Goal: Information Seeking & Learning: Learn about a topic

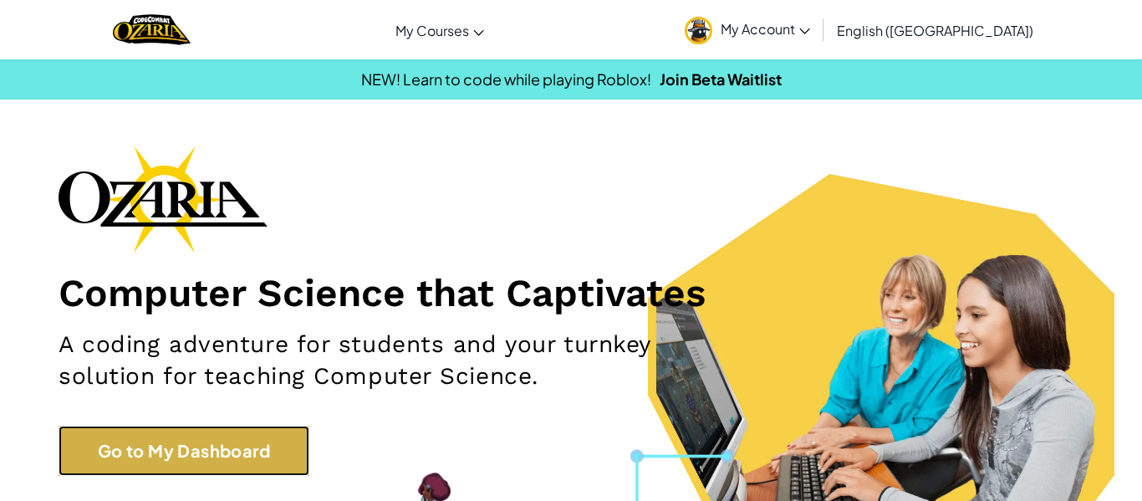
click at [259, 452] on link "Go to My Dashboard" at bounding box center [184, 451] width 251 height 50
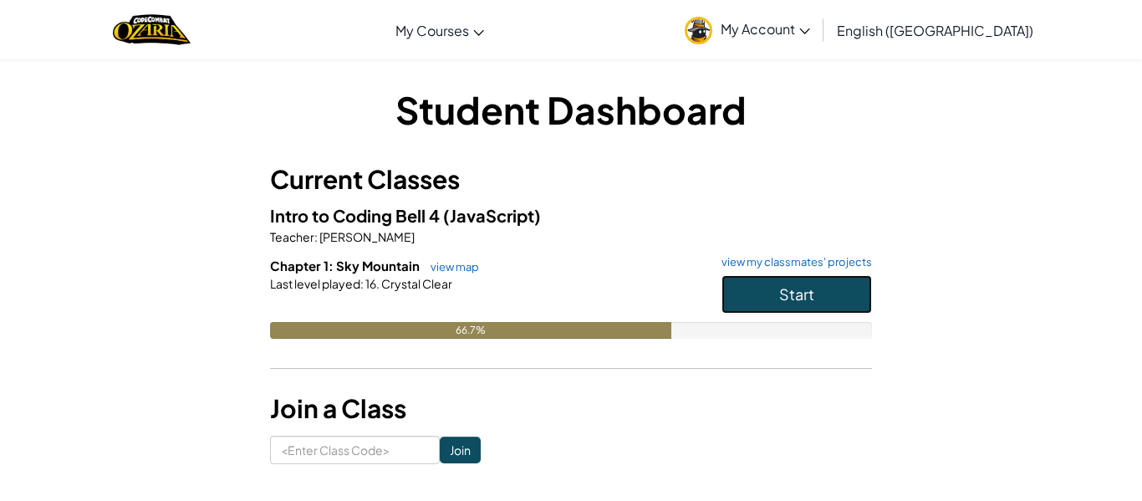
click at [780, 304] on button "Start" at bounding box center [797, 294] width 151 height 38
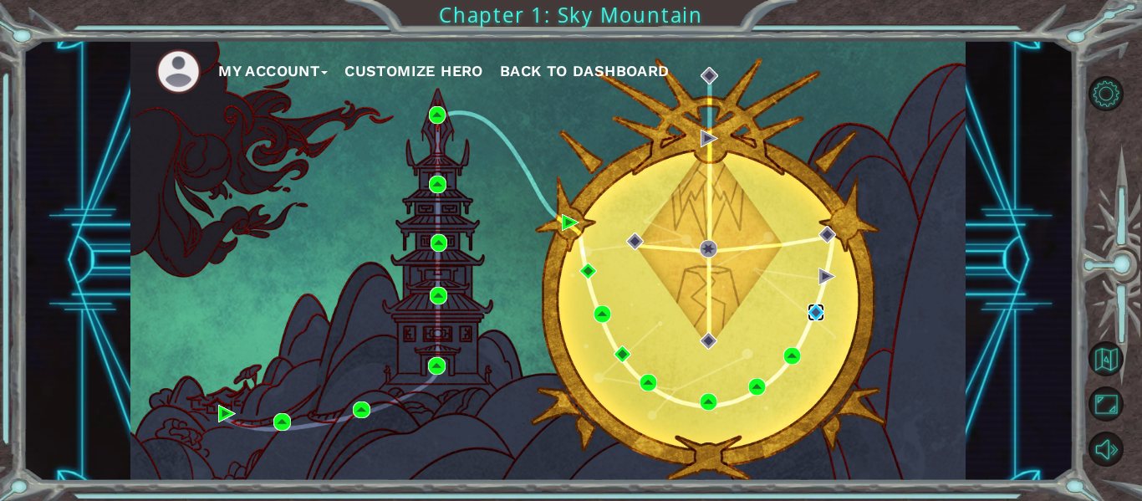
click at [819, 312] on img at bounding box center [817, 313] width 18 height 18
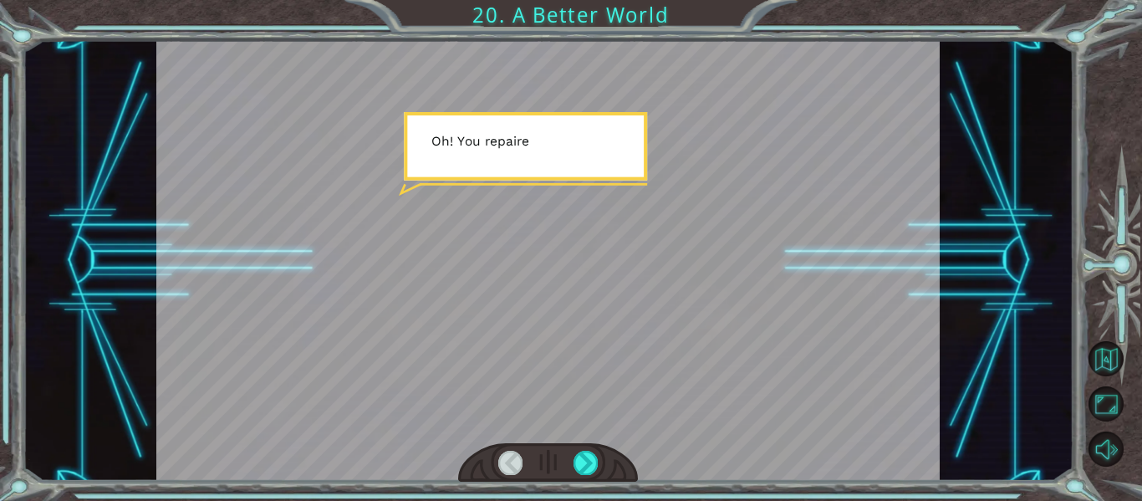
click at [672, 210] on div at bounding box center [548, 260] width 785 height 441
click at [589, 462] on div at bounding box center [586, 462] width 24 height 23
click at [588, 461] on div at bounding box center [586, 462] width 24 height 23
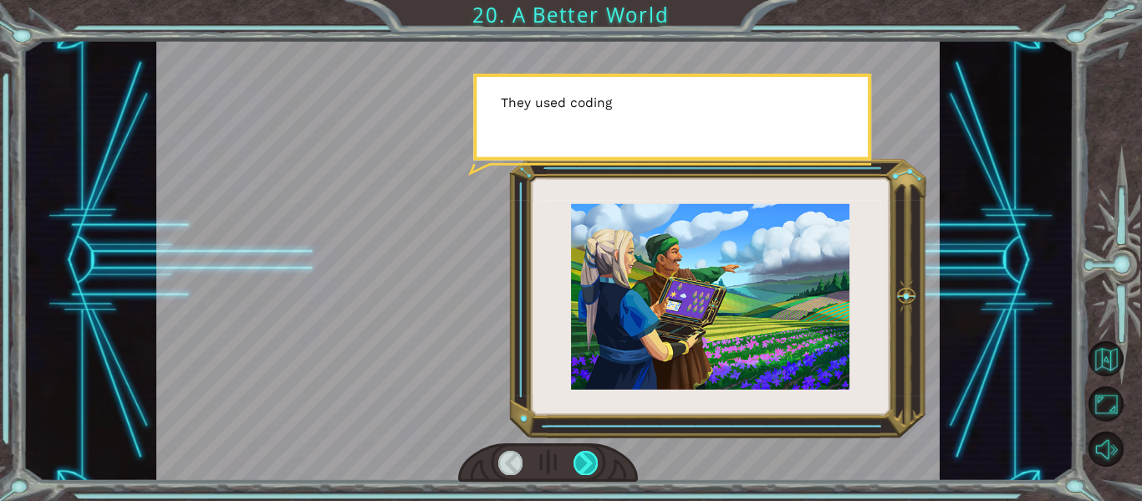
click at [588, 461] on div at bounding box center [586, 462] width 24 height 23
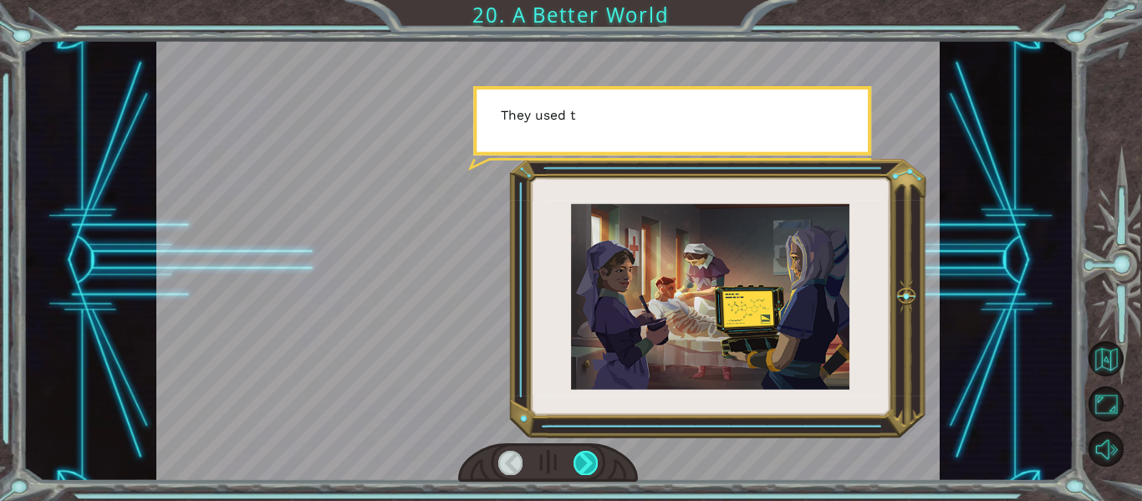
click at [588, 461] on div at bounding box center [586, 462] width 24 height 23
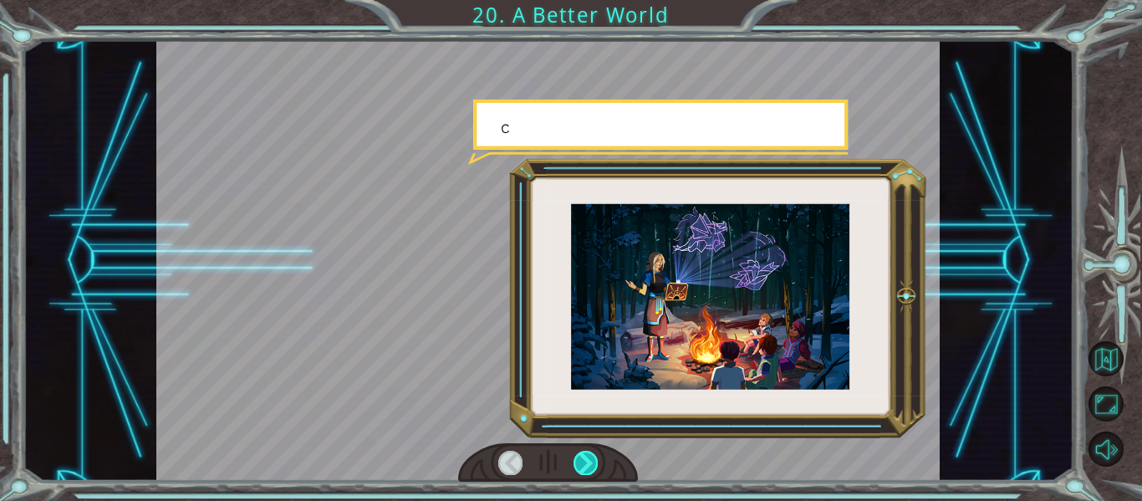
click at [588, 461] on div at bounding box center [586, 462] width 24 height 23
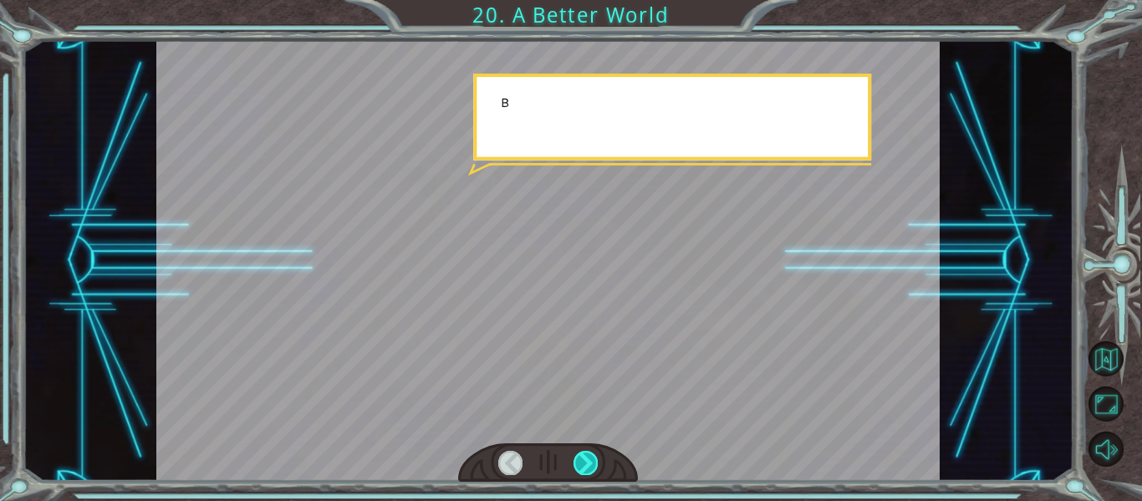
click at [588, 461] on div at bounding box center [586, 462] width 24 height 23
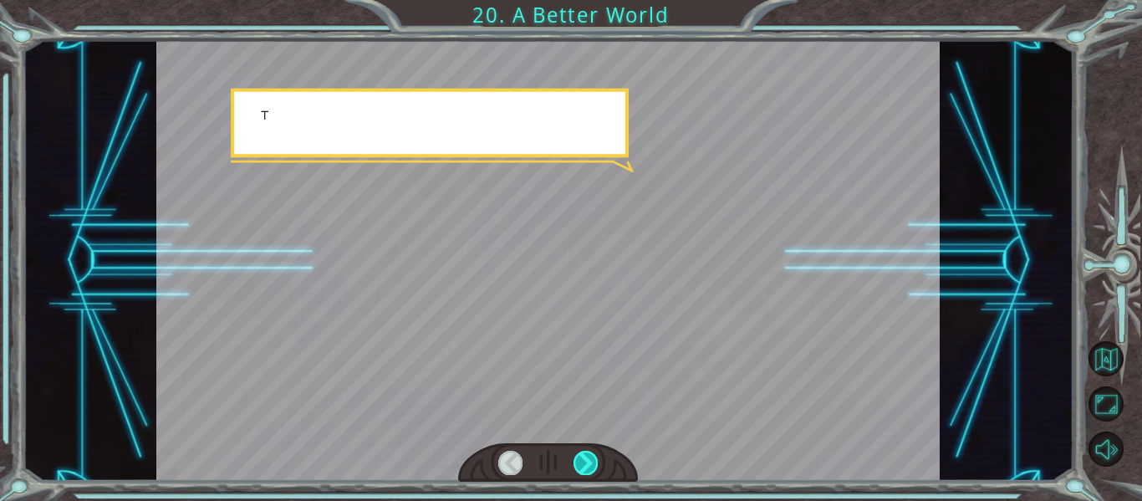
click at [588, 461] on div at bounding box center [586, 462] width 24 height 23
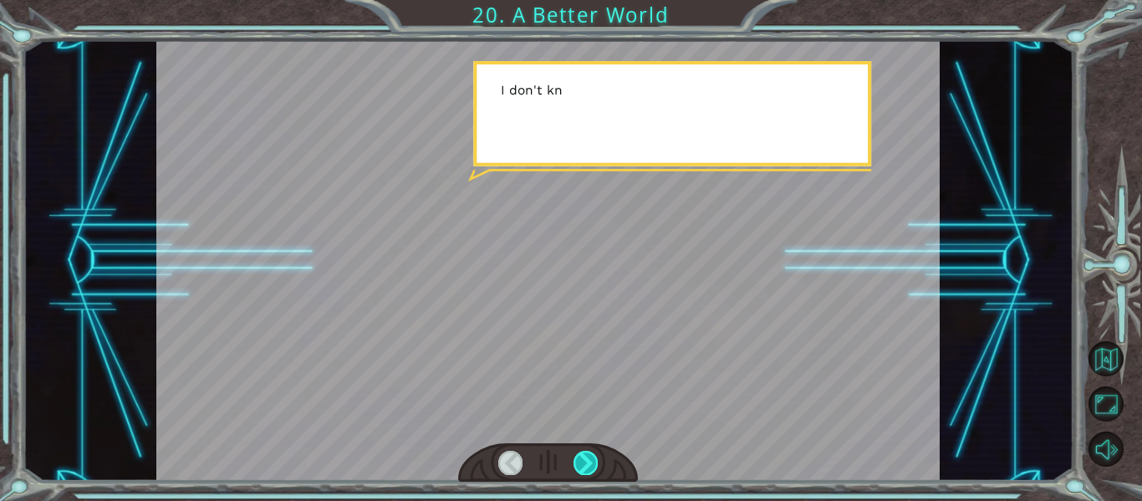
click at [588, 461] on div at bounding box center [586, 462] width 24 height 23
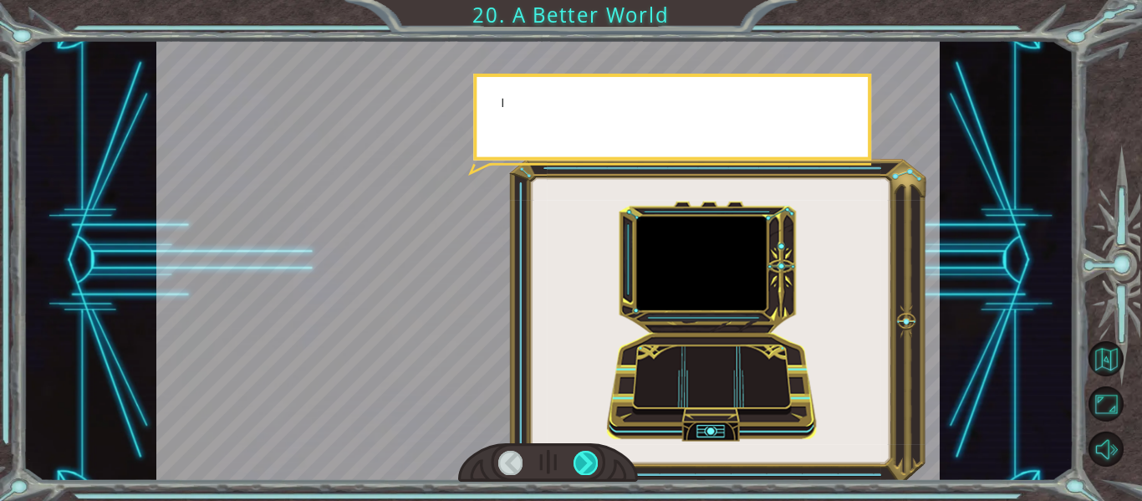
click at [588, 461] on div at bounding box center [586, 462] width 24 height 23
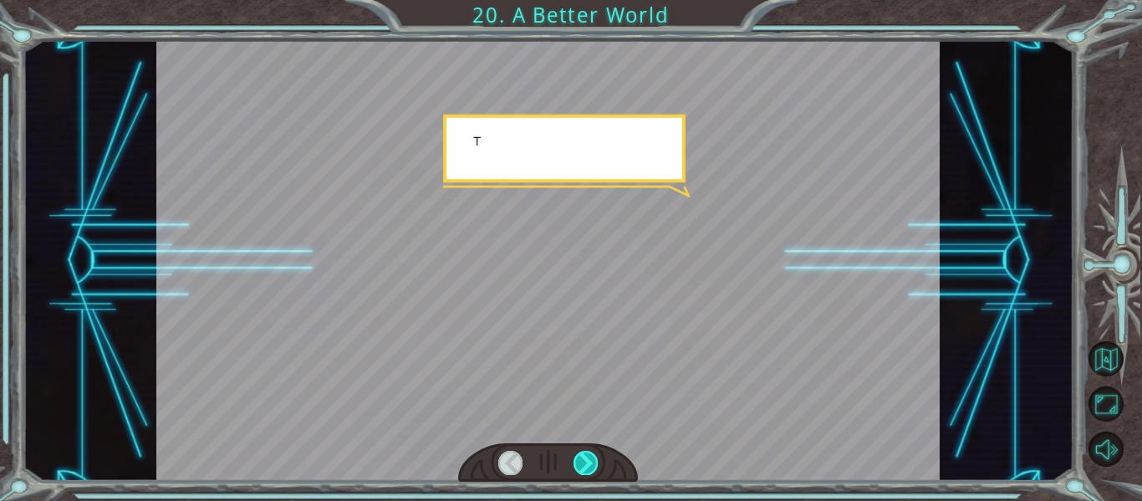
click at [588, 461] on div at bounding box center [586, 462] width 24 height 23
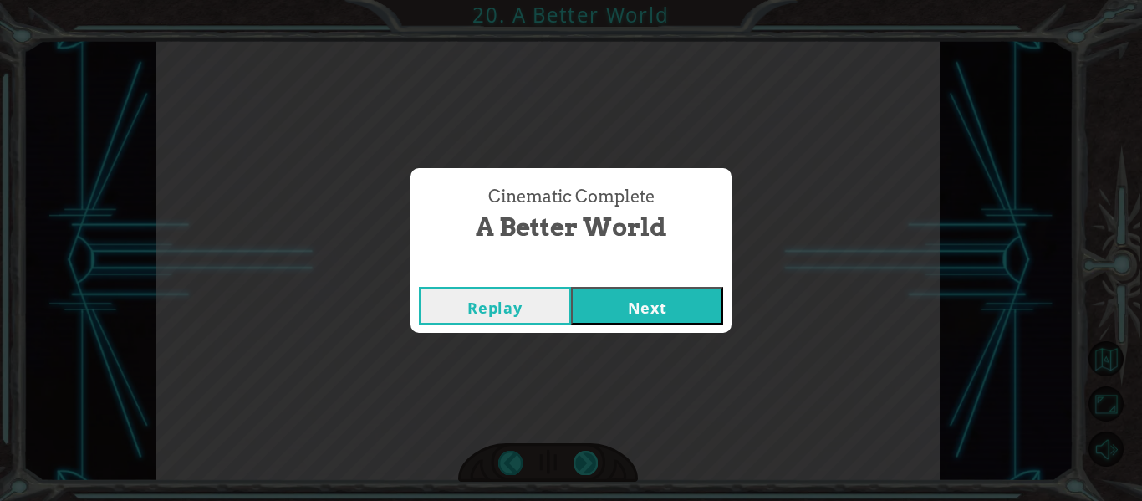
click at [588, 461] on div "Cinematic Complete A Better World Replay Next" at bounding box center [571, 250] width 1142 height 501
click at [603, 309] on button "Next" at bounding box center [647, 306] width 152 height 38
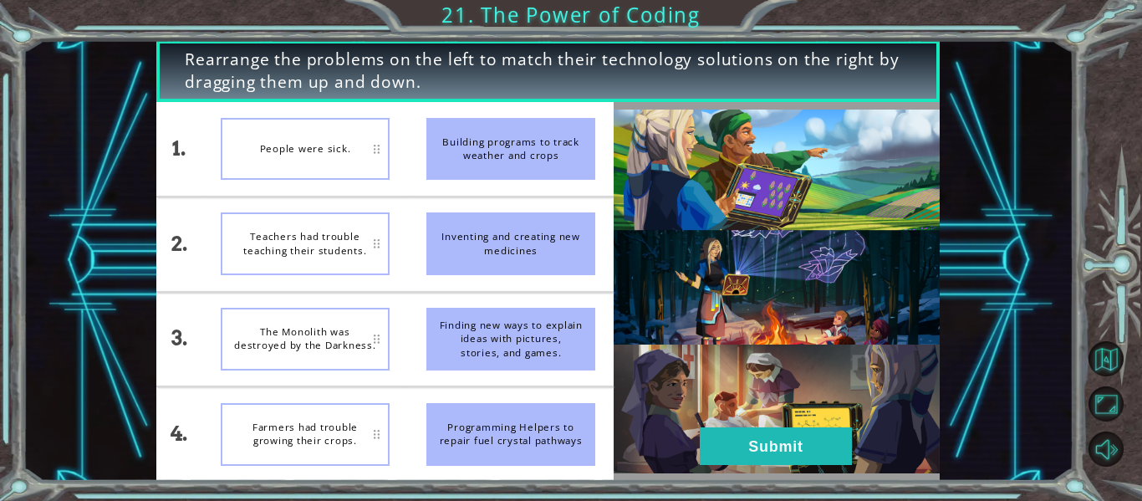
click at [507, 156] on div "Building programs to track weather and crops" at bounding box center [511, 149] width 169 height 63
click at [493, 156] on div "Building programs to track weather and crops" at bounding box center [511, 149] width 169 height 63
click at [483, 246] on div "Inventing and creating new medicines" at bounding box center [511, 243] width 169 height 63
click at [388, 160] on div "People were sick." at bounding box center [305, 149] width 169 height 63
drag, startPoint x: 388, startPoint y: 160, endPoint x: 385, endPoint y: 171, distance: 11.4
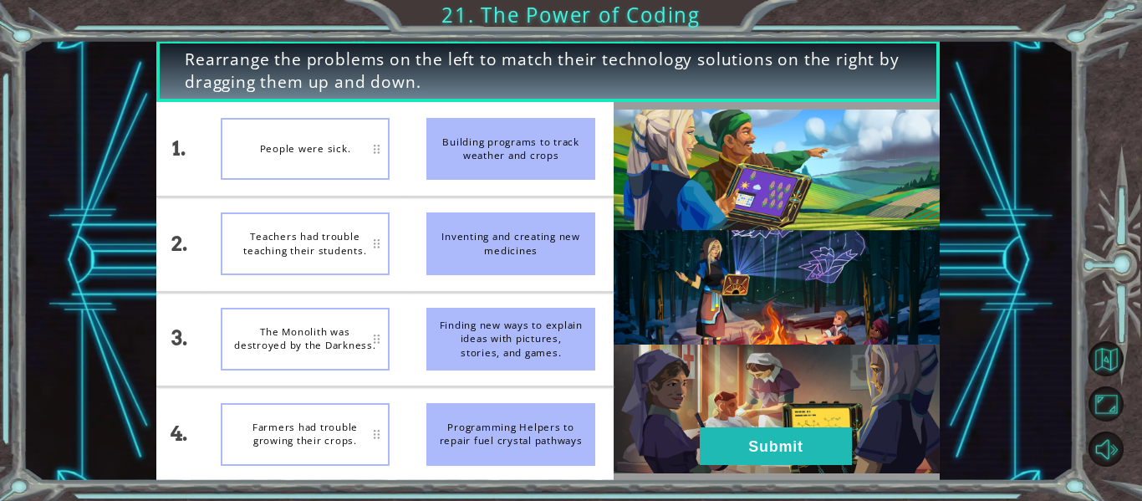
click at [385, 171] on div "People were sick." at bounding box center [305, 149] width 169 height 63
click at [848, 456] on button "Submit" at bounding box center [776, 446] width 152 height 38
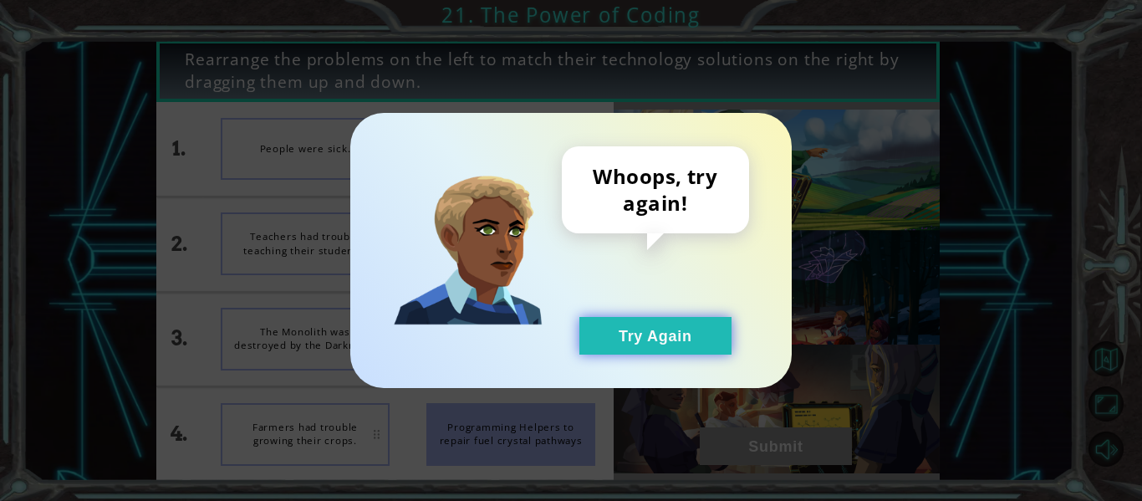
click at [710, 325] on button "Try Again" at bounding box center [656, 336] width 152 height 38
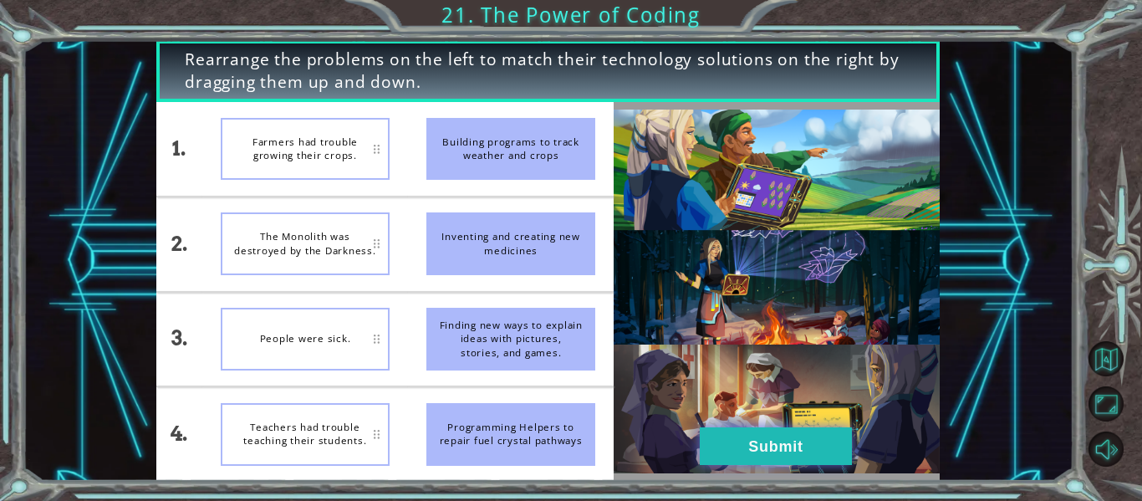
click at [830, 463] on button "Submit" at bounding box center [776, 446] width 152 height 38
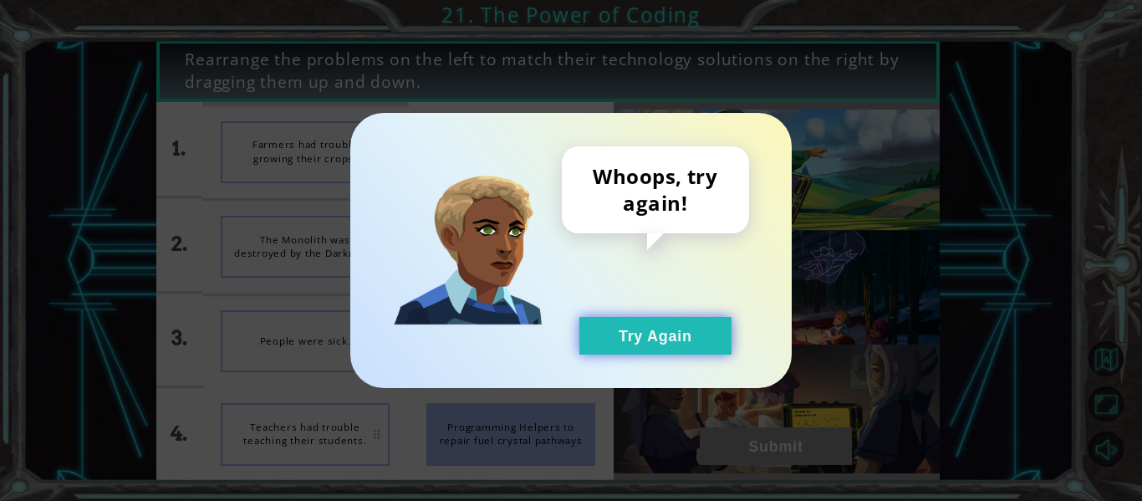
click at [635, 330] on button "Try Again" at bounding box center [656, 336] width 152 height 38
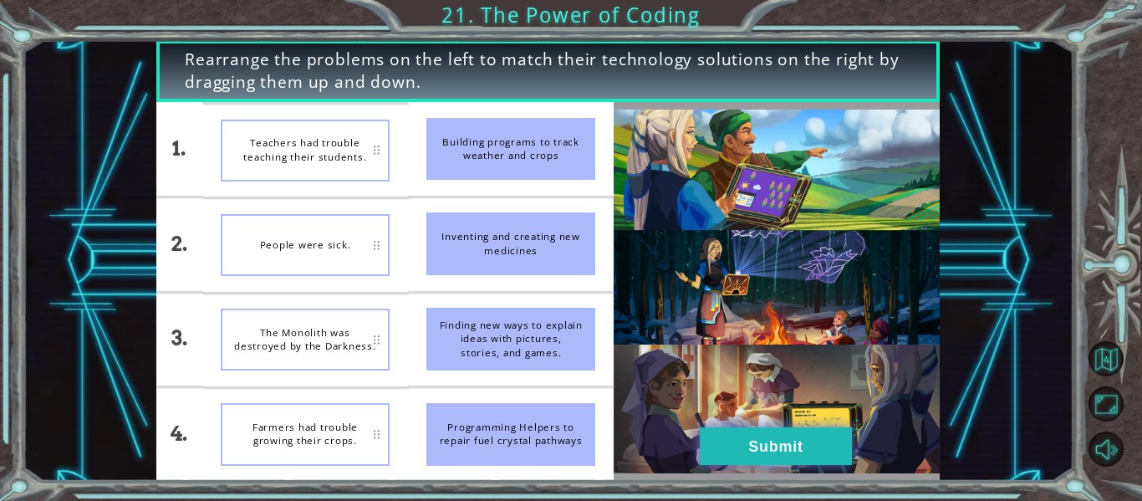
click at [718, 448] on button "Submit" at bounding box center [776, 446] width 152 height 38
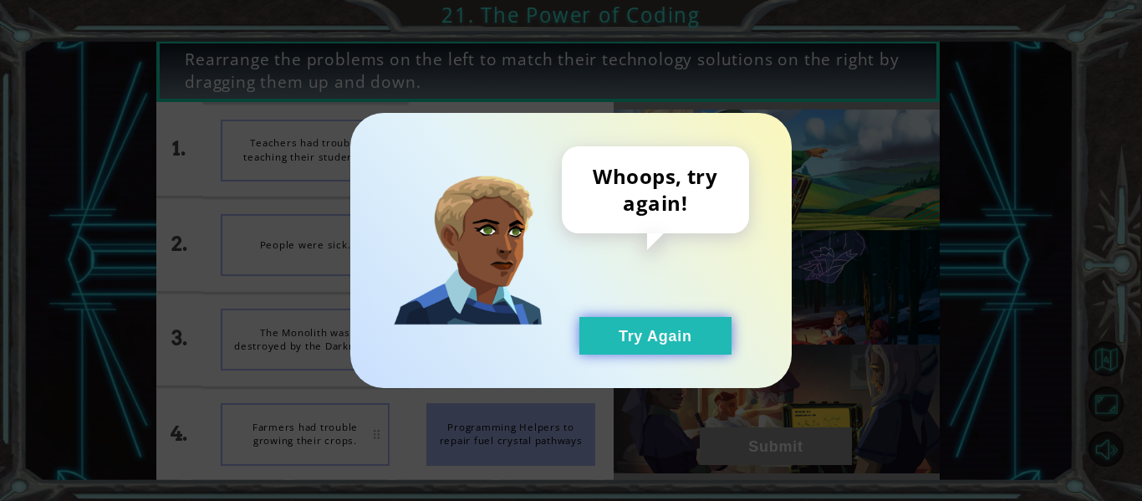
click at [669, 320] on button "Try Again" at bounding box center [656, 336] width 152 height 38
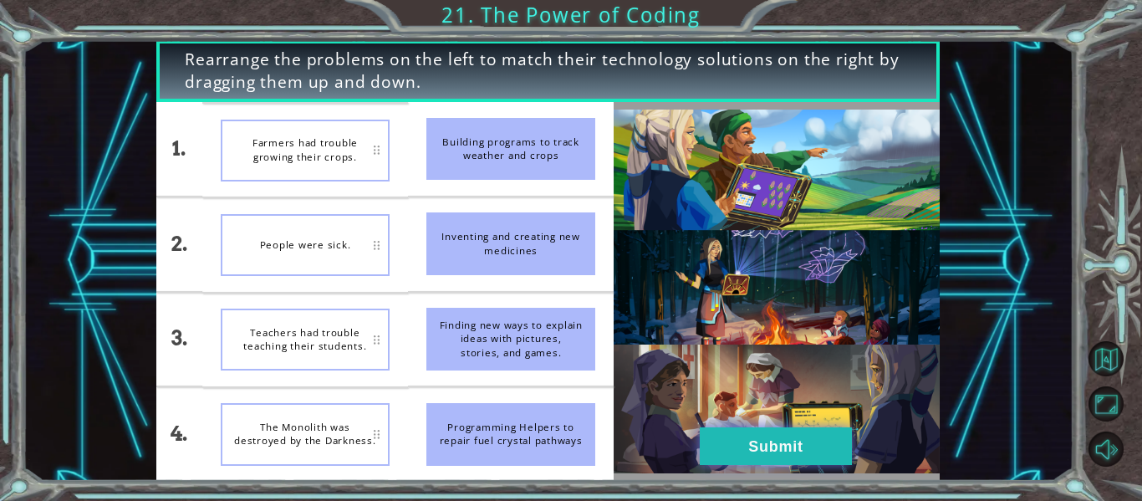
click at [807, 446] on button "Submit" at bounding box center [776, 446] width 152 height 38
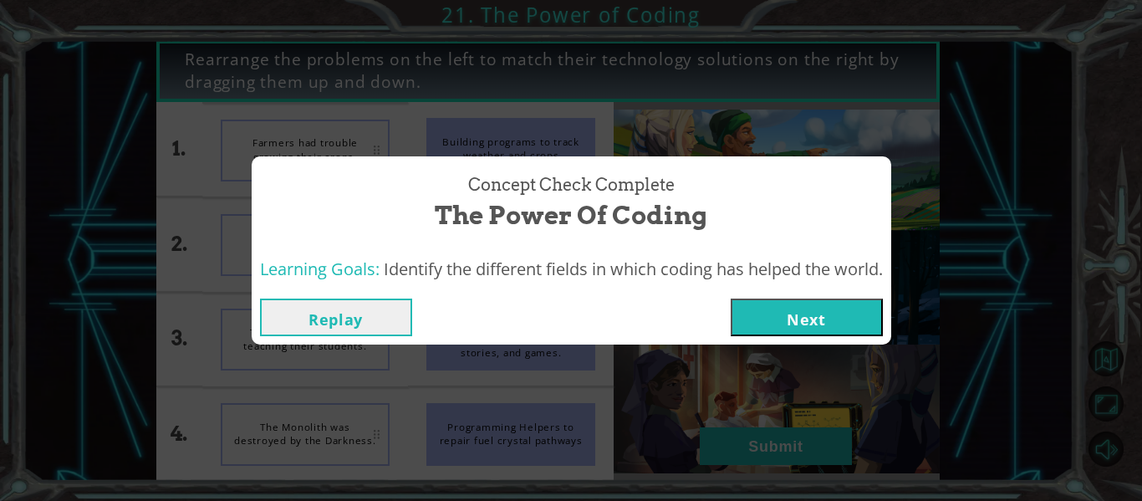
click at [839, 300] on button "Next" at bounding box center [807, 318] width 152 height 38
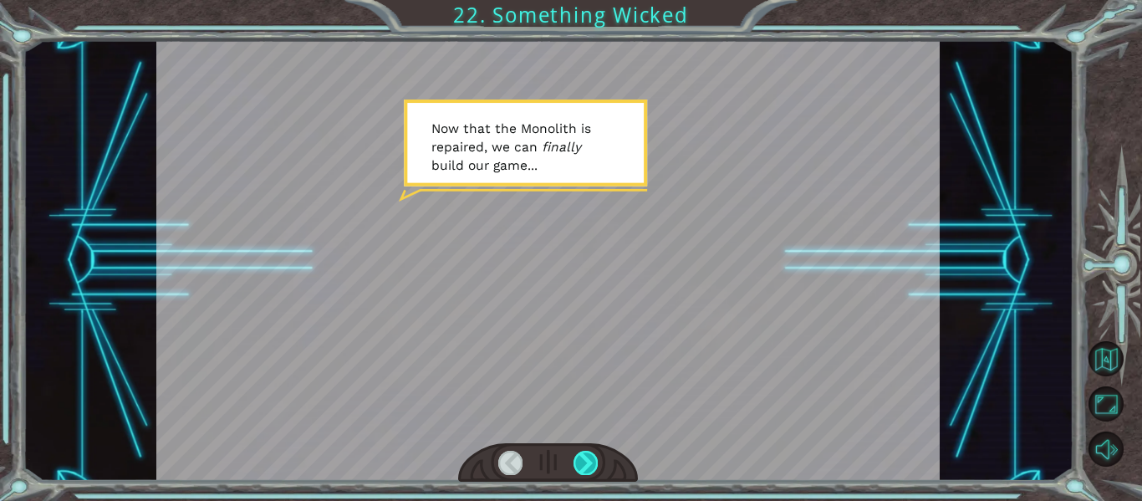
click at [585, 456] on div at bounding box center [586, 462] width 24 height 23
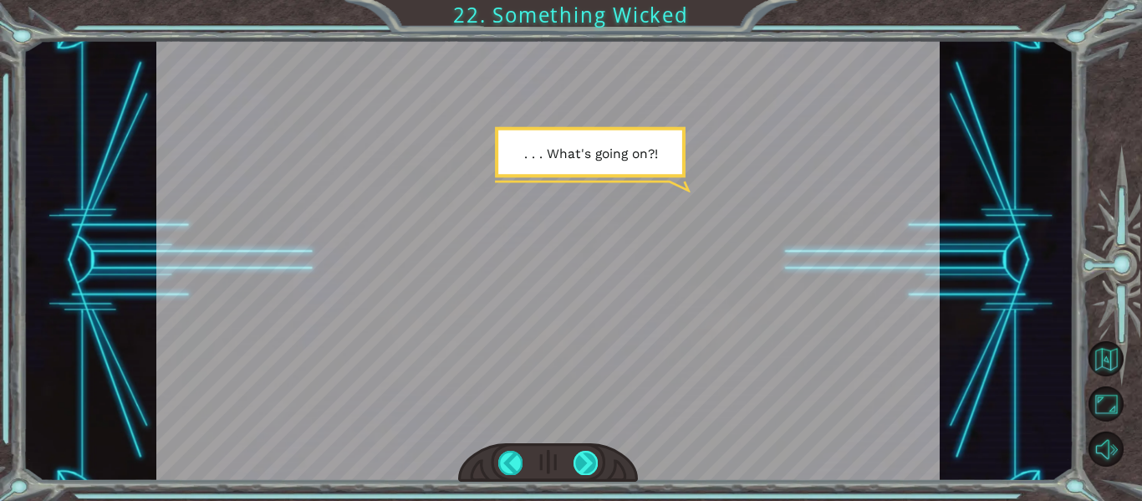
click at [589, 455] on div at bounding box center [586, 462] width 24 height 23
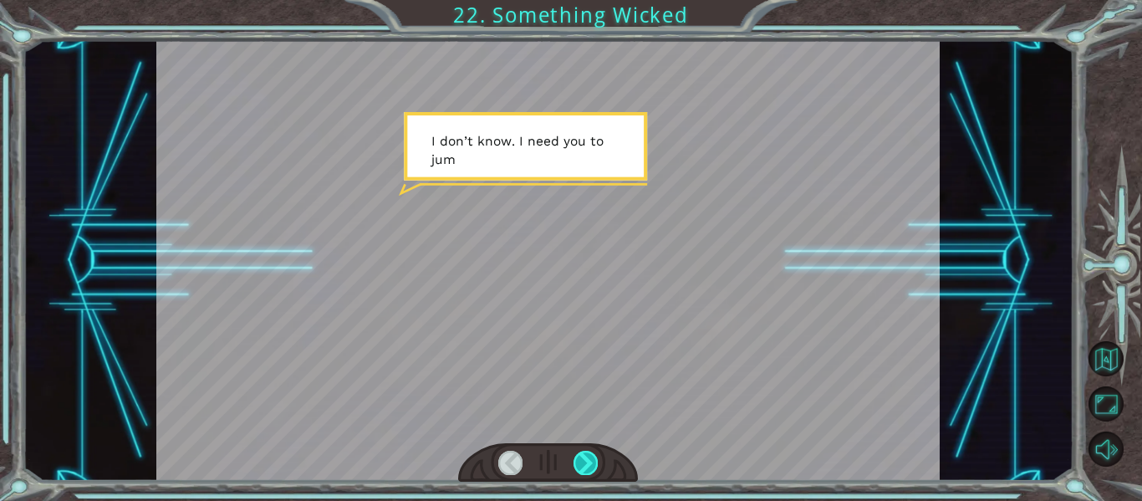
click at [585, 462] on div at bounding box center [586, 462] width 24 height 23
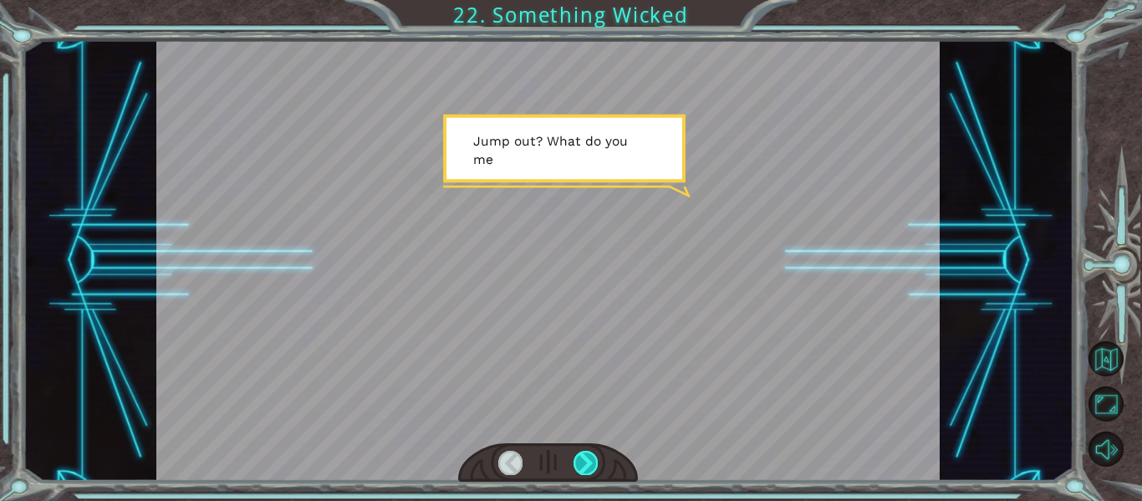
click at [591, 452] on div at bounding box center [586, 462] width 24 height 23
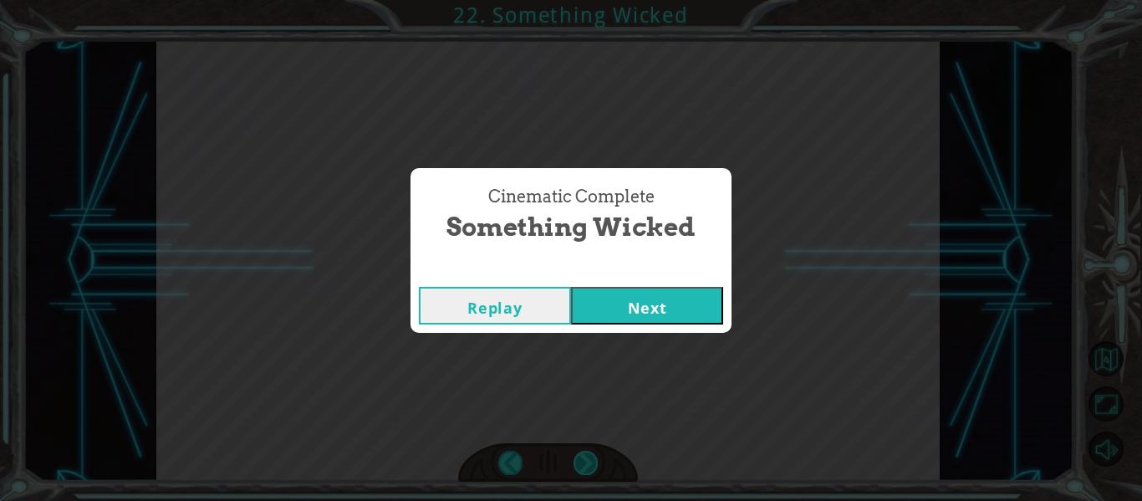
click at [648, 301] on button "Next" at bounding box center [647, 306] width 152 height 38
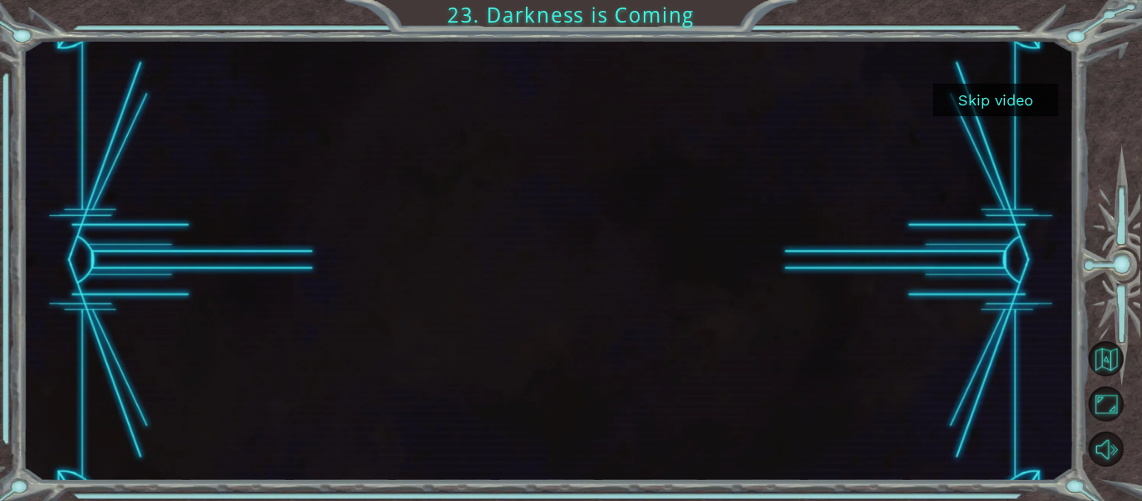
click at [995, 103] on button "Skip video" at bounding box center [995, 100] width 125 height 33
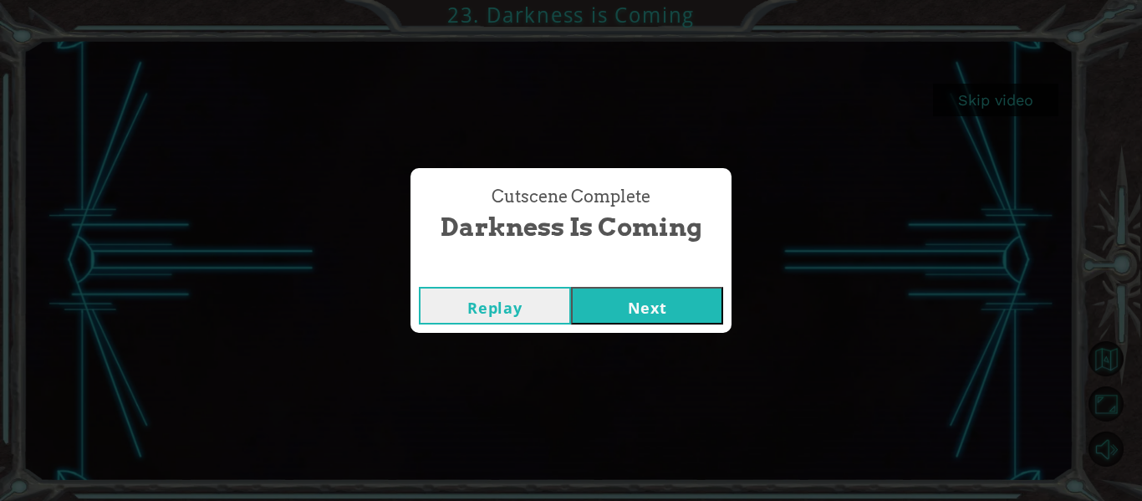
click at [673, 319] on button "Next" at bounding box center [647, 306] width 152 height 38
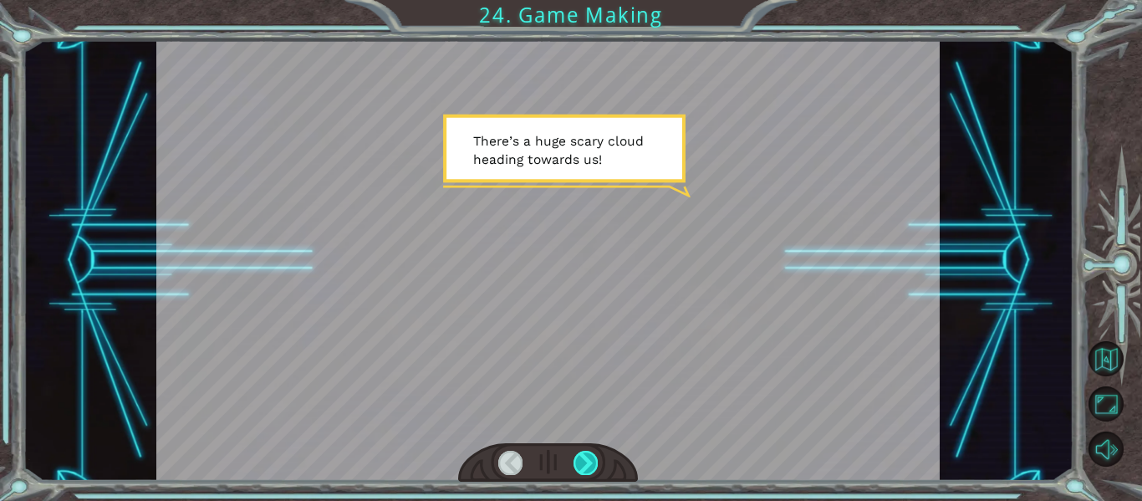
click at [594, 466] on div at bounding box center [586, 462] width 24 height 23
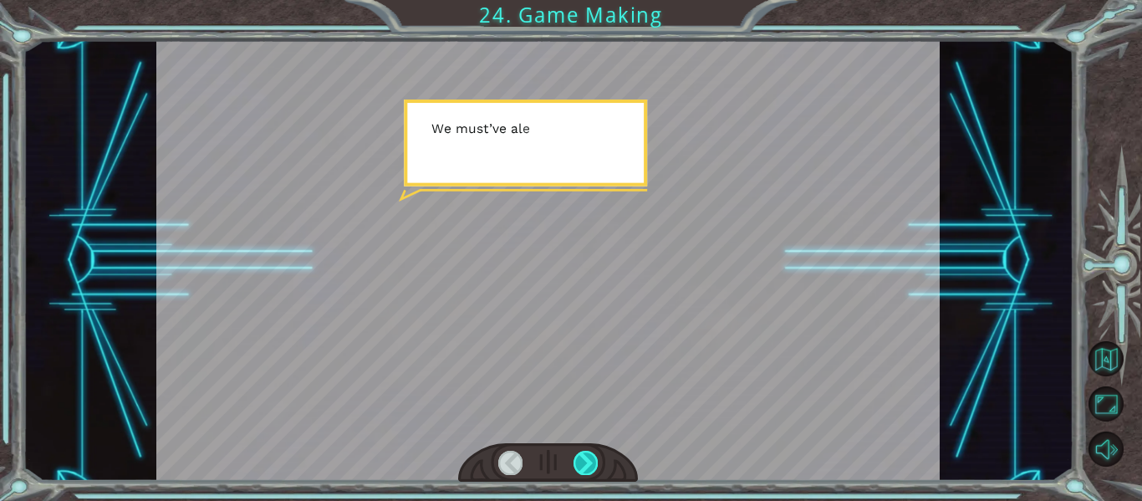
click at [581, 454] on div at bounding box center [586, 462] width 24 height 23
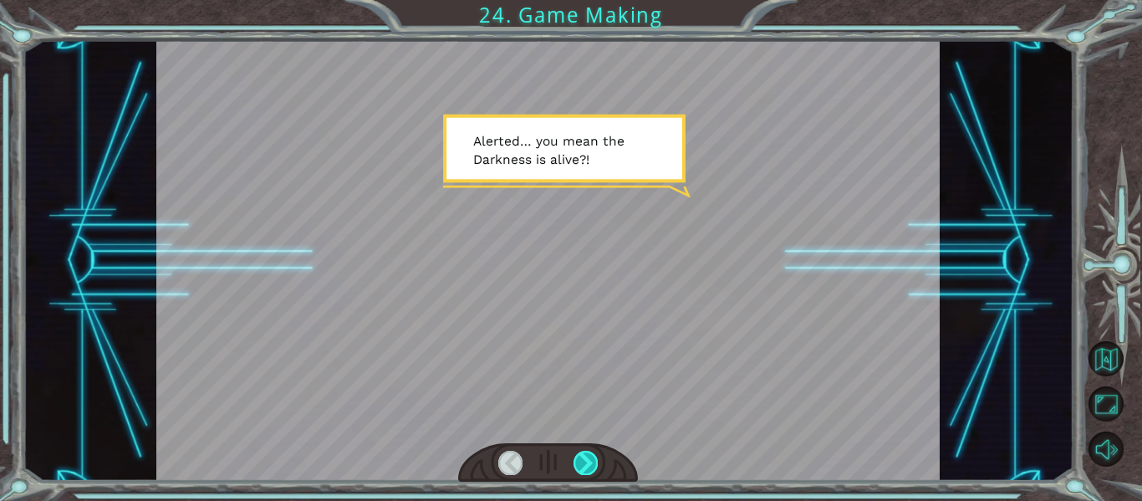
click at [590, 457] on div at bounding box center [586, 462] width 24 height 23
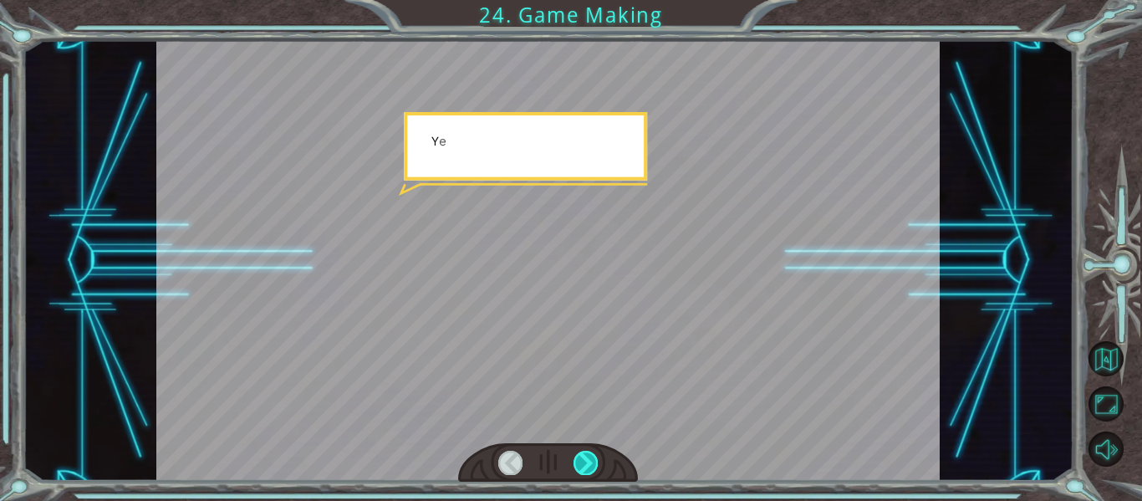
click at [596, 452] on div at bounding box center [586, 462] width 24 height 23
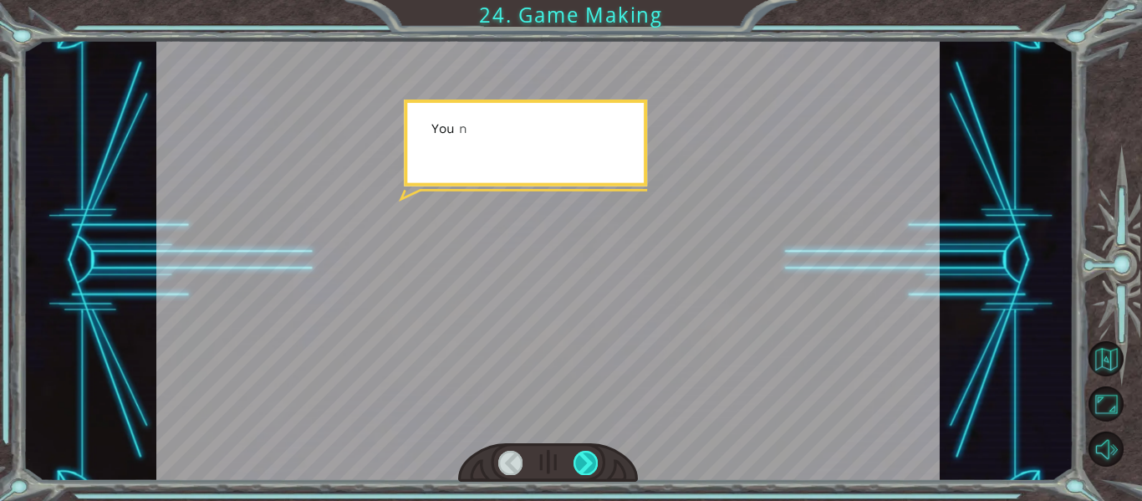
click at [596, 462] on div at bounding box center [586, 462] width 24 height 23
click at [591, 462] on div at bounding box center [586, 462] width 24 height 23
click at [609, 445] on div at bounding box center [548, 462] width 181 height 39
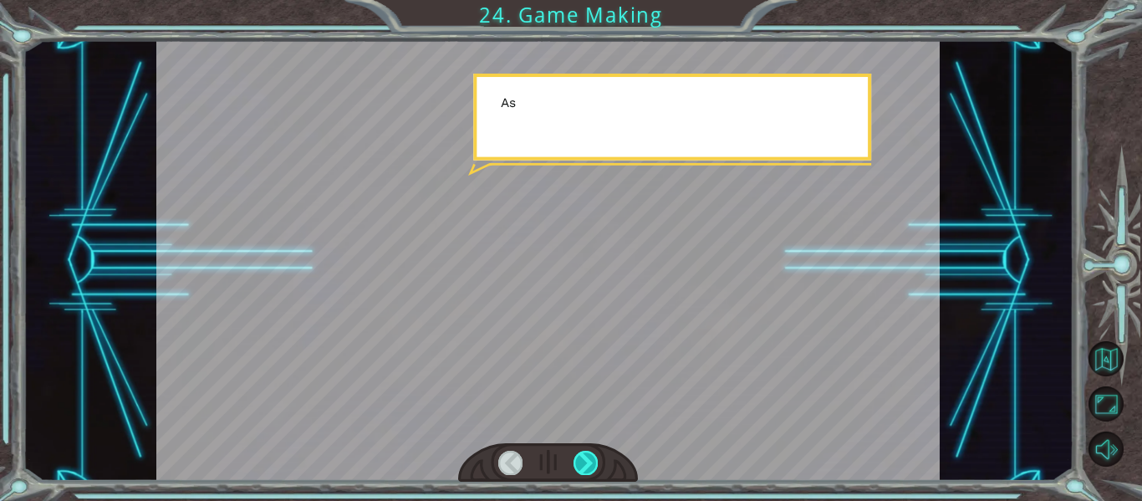
click at [596, 460] on div at bounding box center [586, 462] width 24 height 23
click at [595, 457] on div at bounding box center [586, 462] width 24 height 23
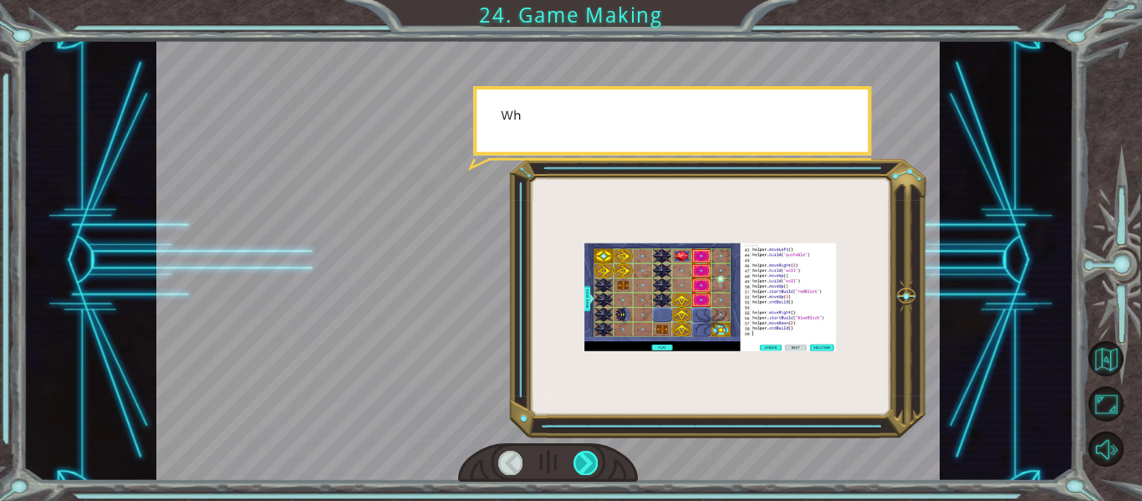
click at [596, 457] on div at bounding box center [586, 462] width 24 height 23
click at [594, 458] on div at bounding box center [586, 462] width 24 height 23
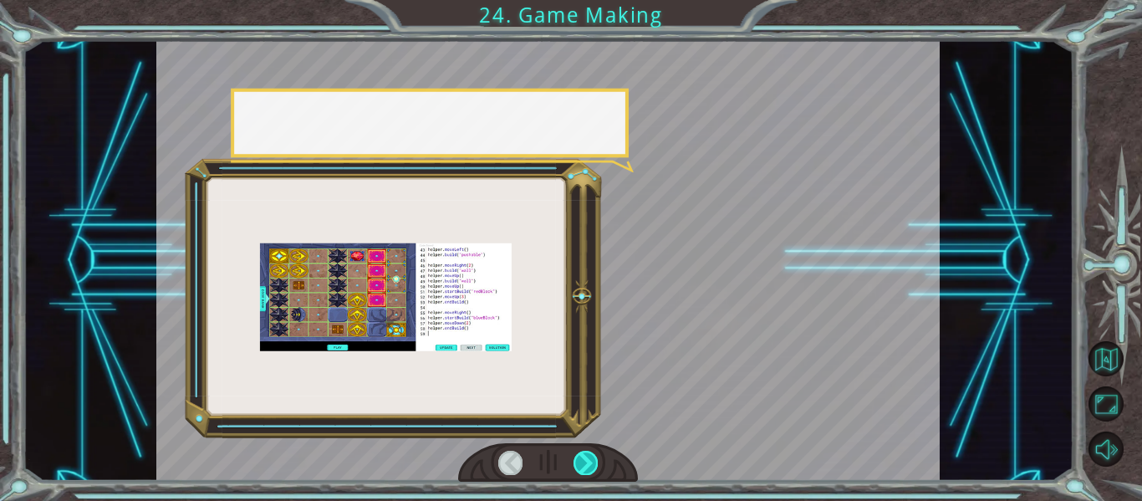
click at [597, 457] on div at bounding box center [586, 462] width 24 height 23
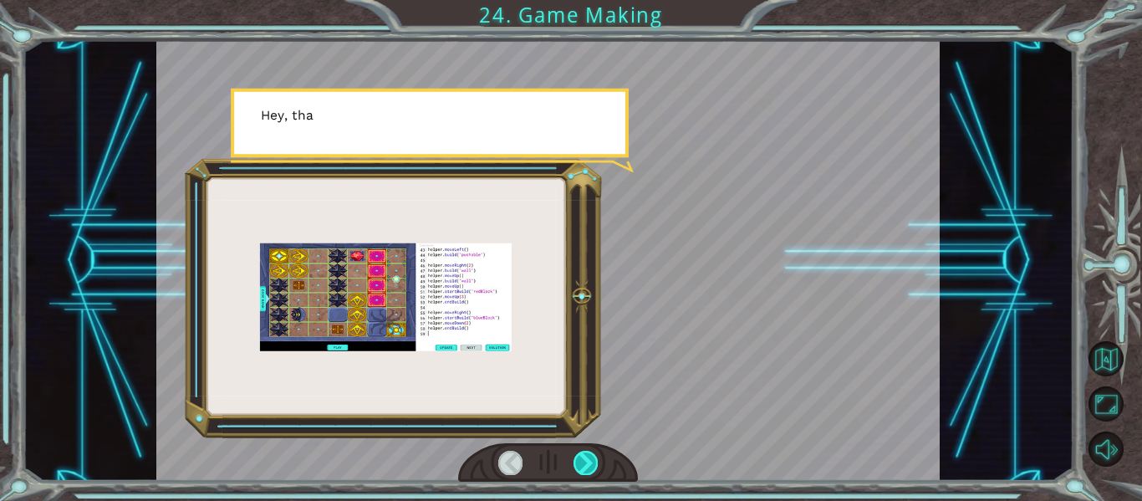
click at [597, 457] on div at bounding box center [586, 462] width 24 height 23
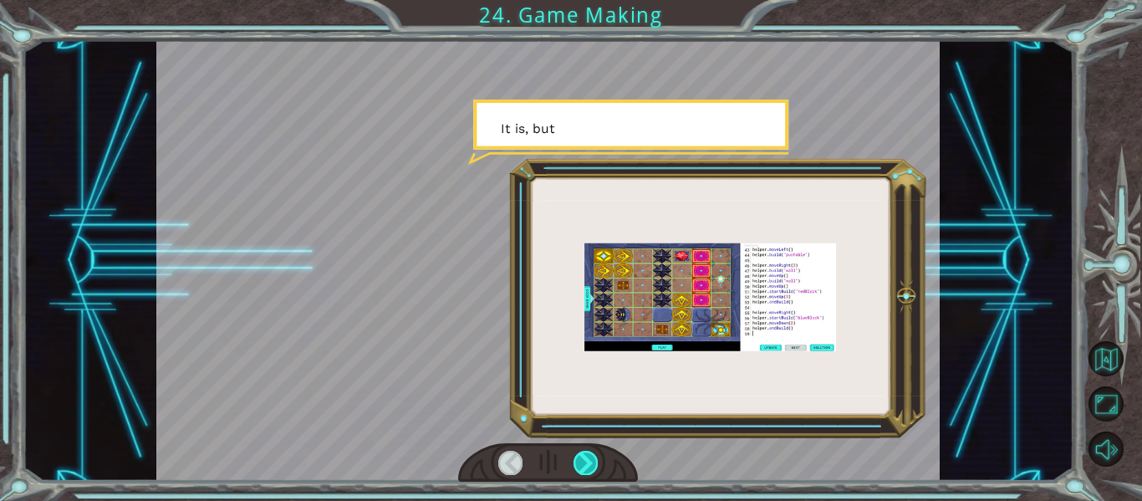
click at [596, 464] on div at bounding box center [586, 462] width 24 height 23
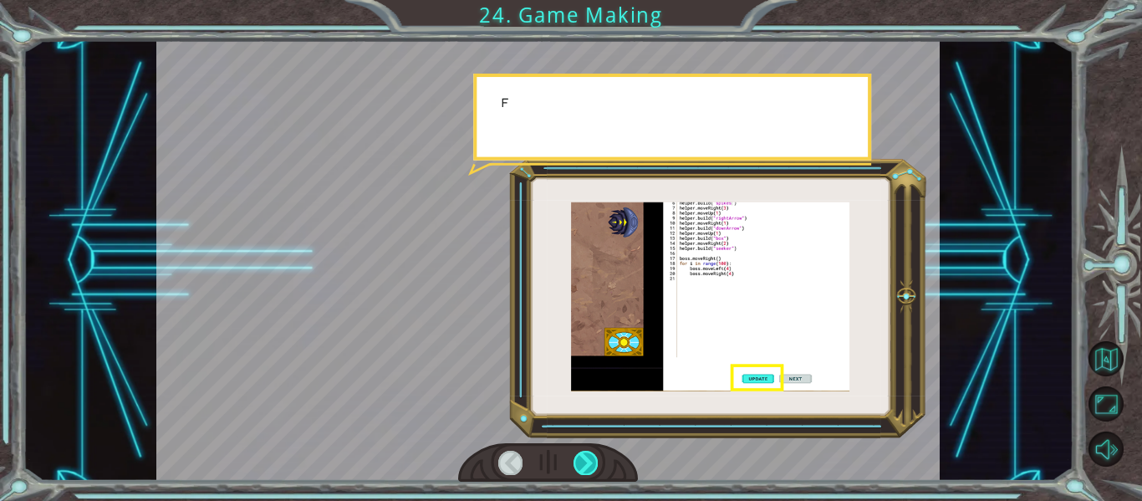
click at [596, 467] on div at bounding box center [586, 462] width 24 height 23
click at [596, 466] on div at bounding box center [586, 462] width 24 height 23
click at [592, 467] on div at bounding box center [586, 462] width 24 height 23
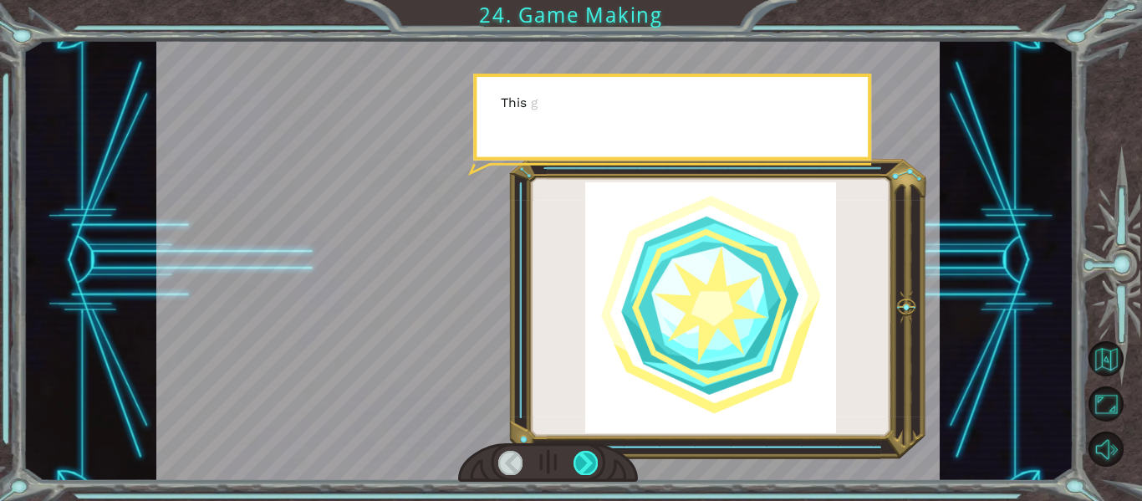
click at [593, 460] on div at bounding box center [586, 462] width 24 height 23
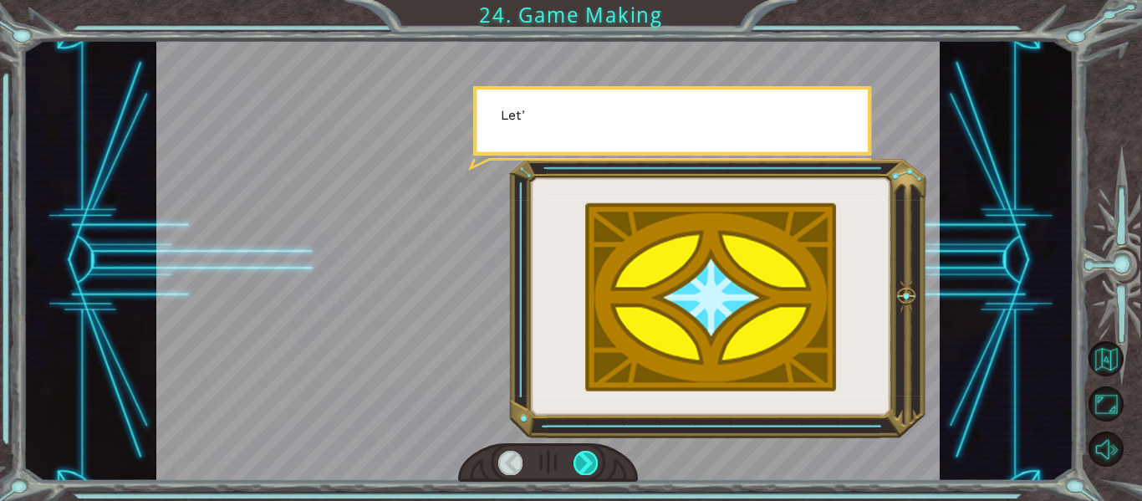
click at [590, 459] on div at bounding box center [586, 462] width 24 height 23
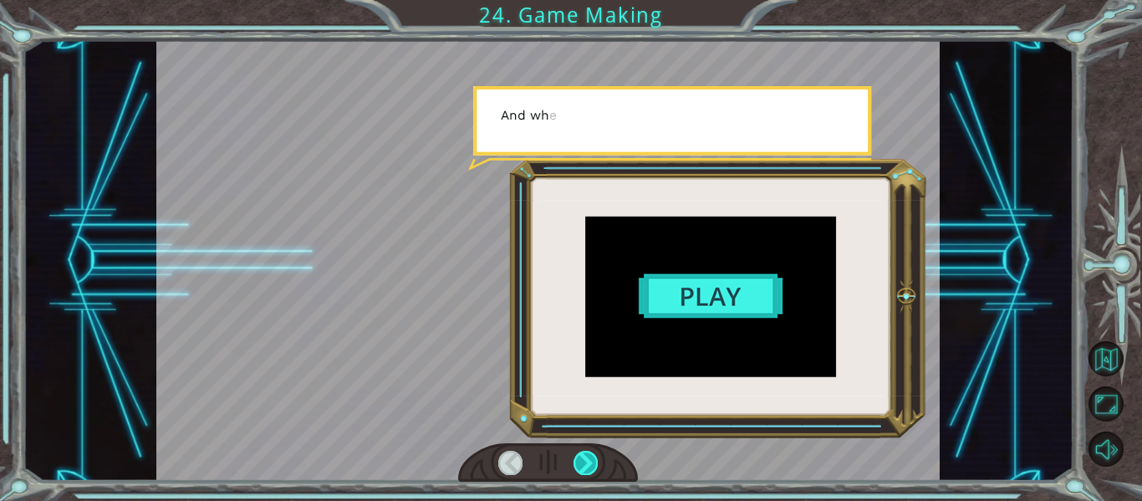
click at [590, 461] on div at bounding box center [586, 462] width 24 height 23
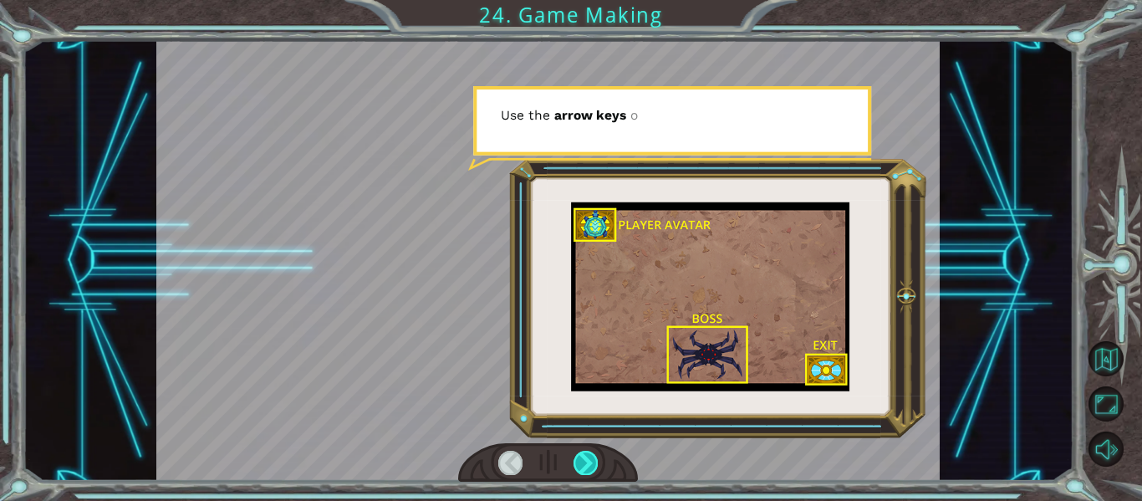
click at [586, 468] on div at bounding box center [586, 462] width 24 height 23
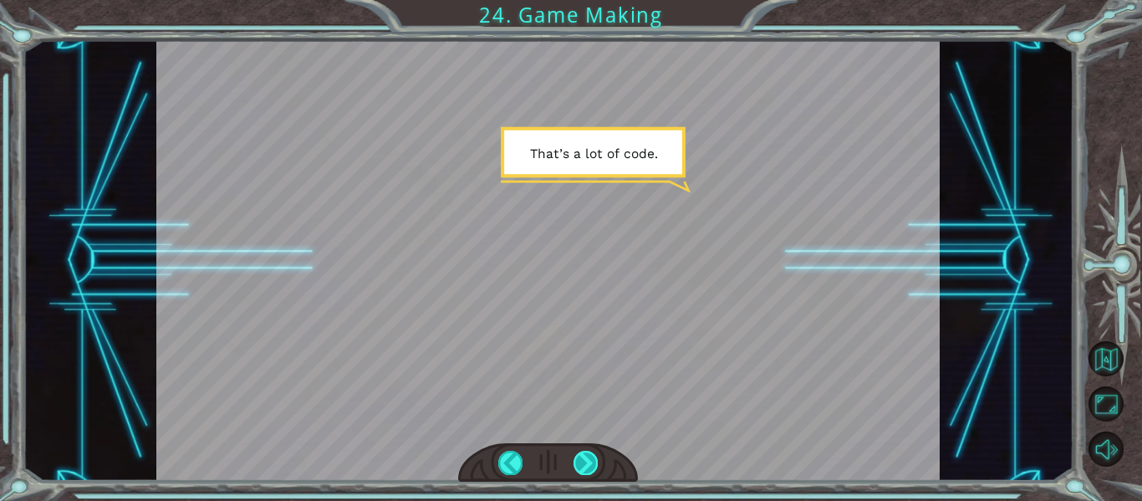
click at [583, 467] on div at bounding box center [586, 462] width 24 height 23
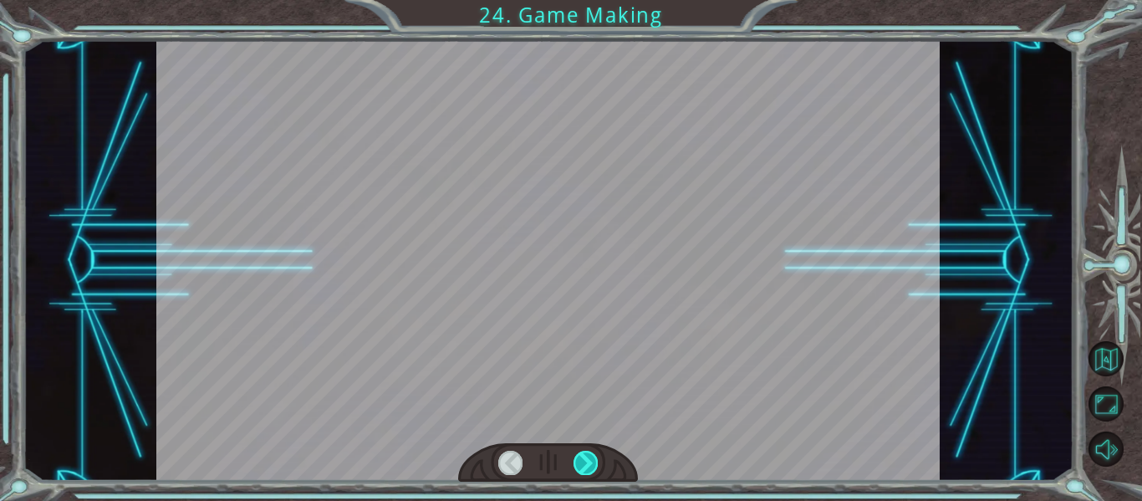
click at [583, 467] on div at bounding box center [586, 462] width 24 height 23
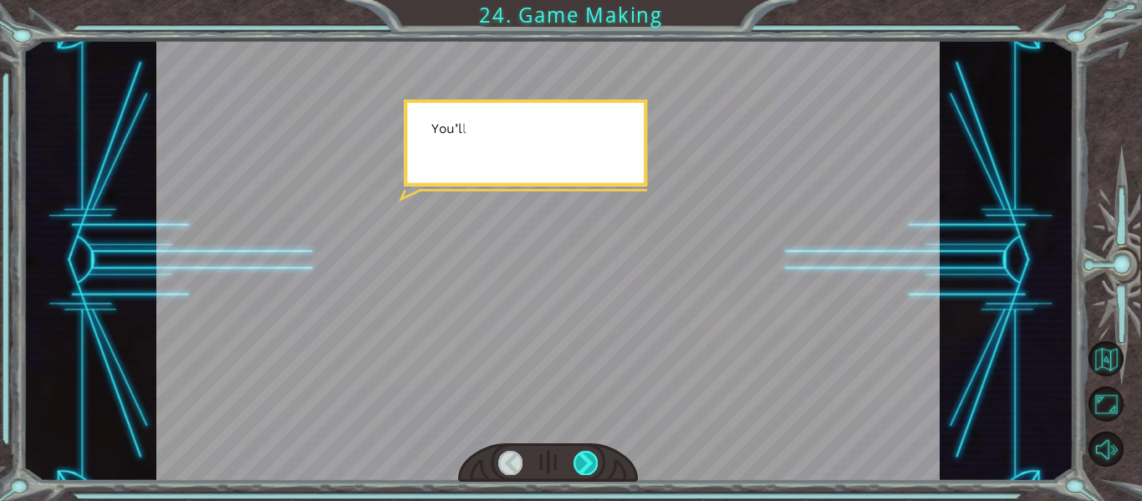
click at [583, 467] on div at bounding box center [586, 462] width 24 height 23
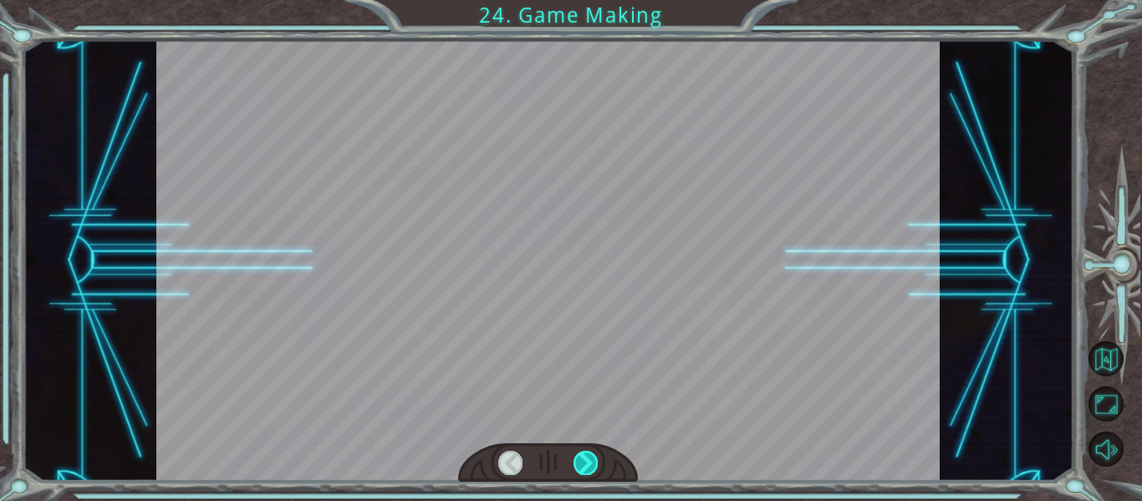
click at [583, 467] on div at bounding box center [586, 462] width 24 height 23
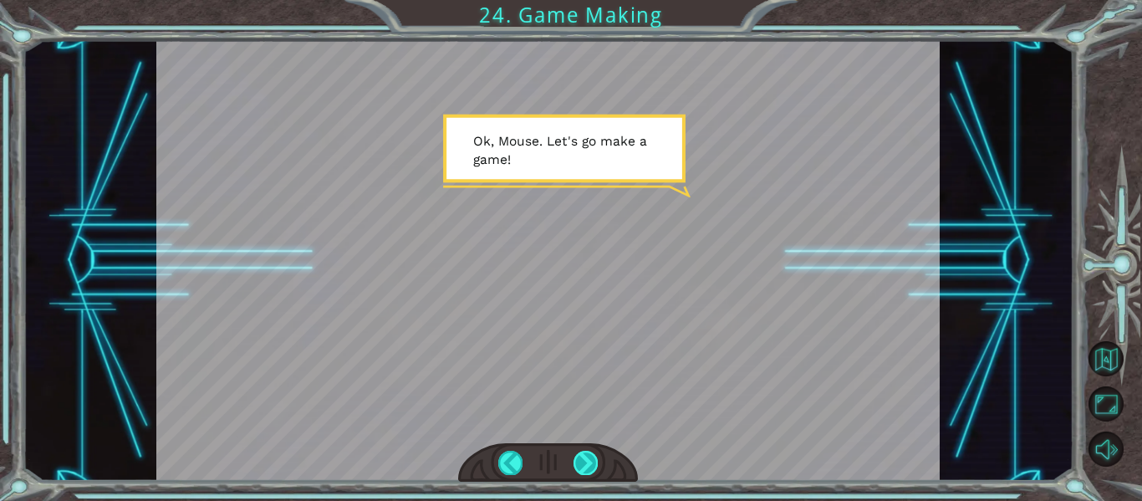
click at [583, 467] on div at bounding box center [586, 462] width 24 height 23
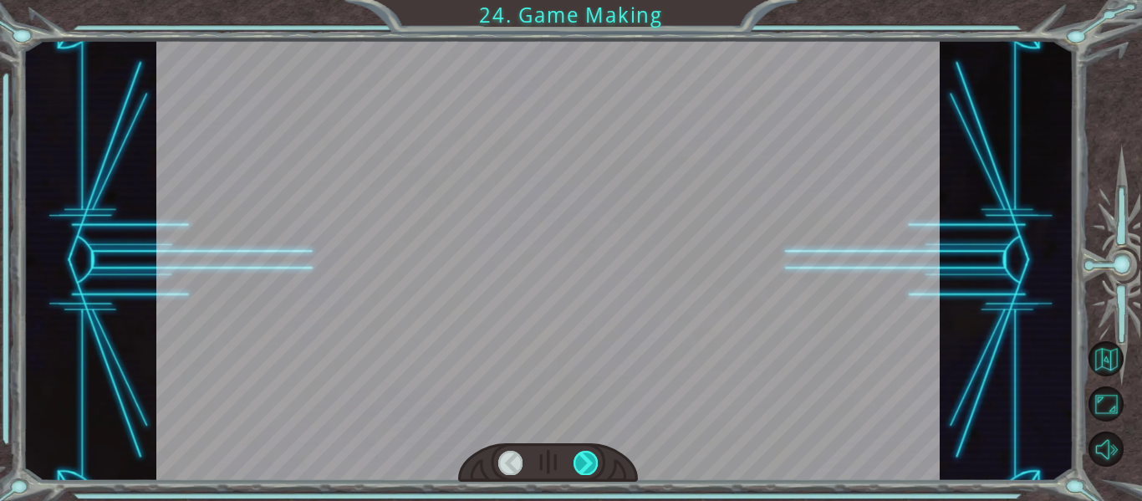
click at [583, 467] on div at bounding box center [586, 462] width 24 height 23
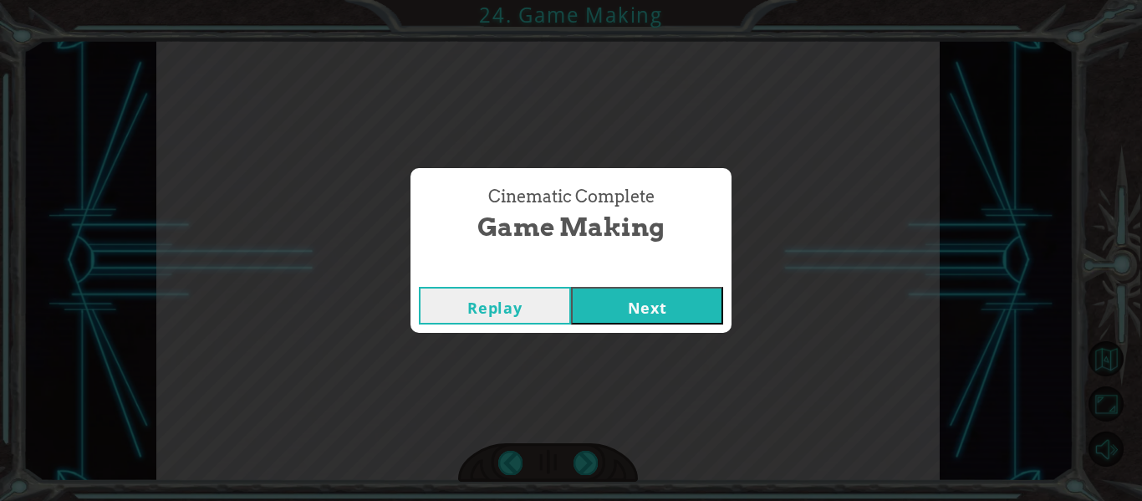
click at [647, 306] on button "Next" at bounding box center [647, 306] width 152 height 38
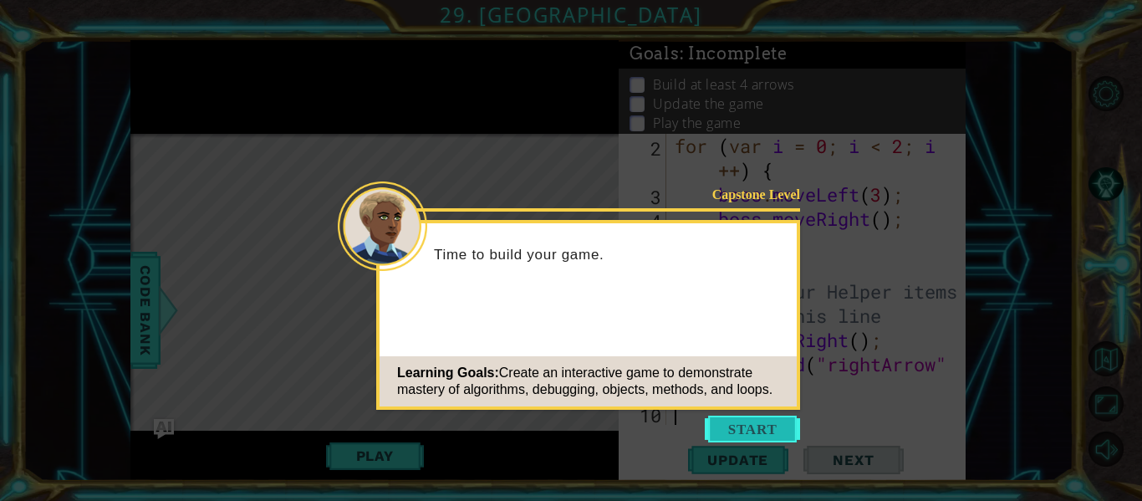
click at [765, 432] on button "Start" at bounding box center [752, 429] width 95 height 27
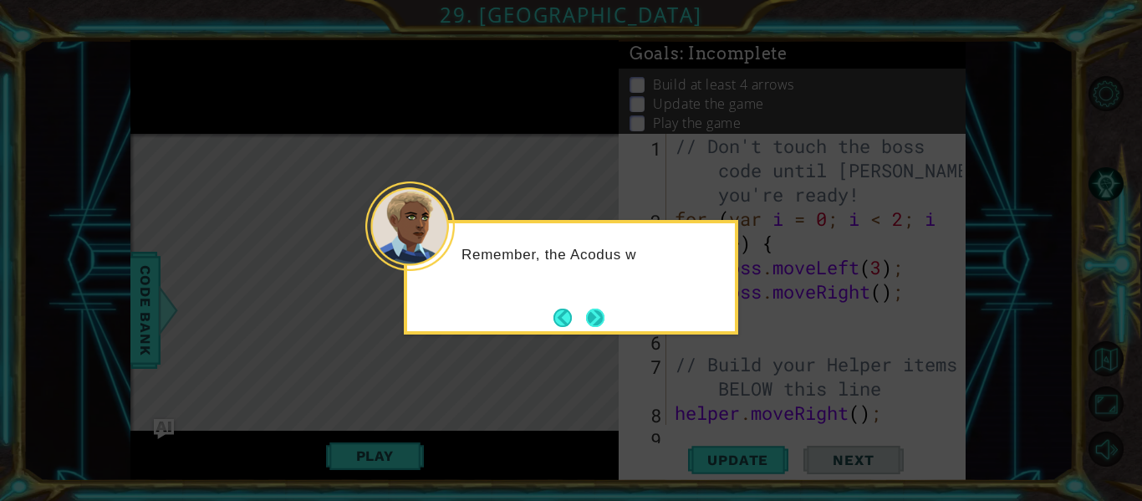
click at [605, 319] on button "Next" at bounding box center [595, 318] width 18 height 18
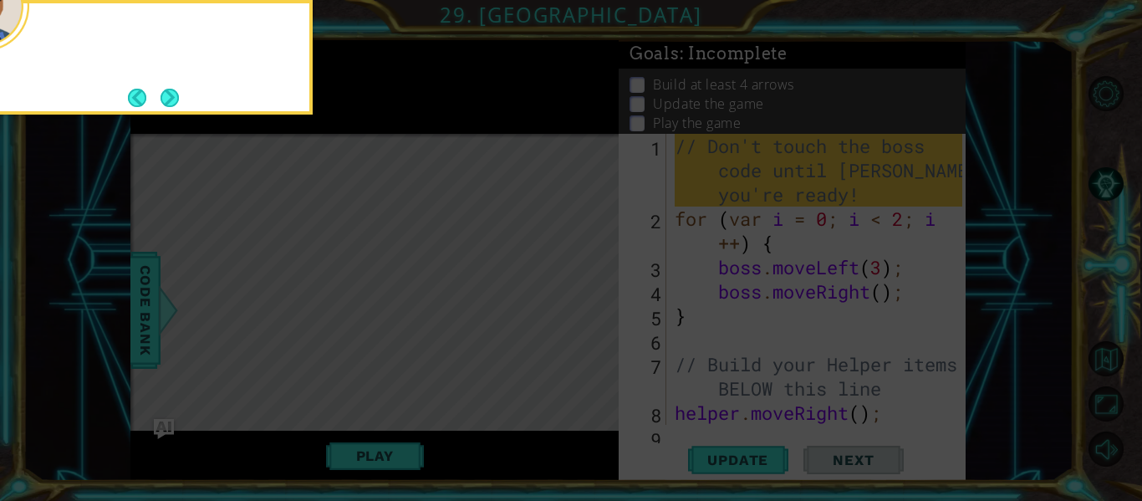
click at [611, 326] on icon at bounding box center [571, 250] width 1142 height 501
click at [588, 376] on icon at bounding box center [571, 250] width 1142 height 501
click at [154, 92] on button "Back" at bounding box center [144, 98] width 33 height 18
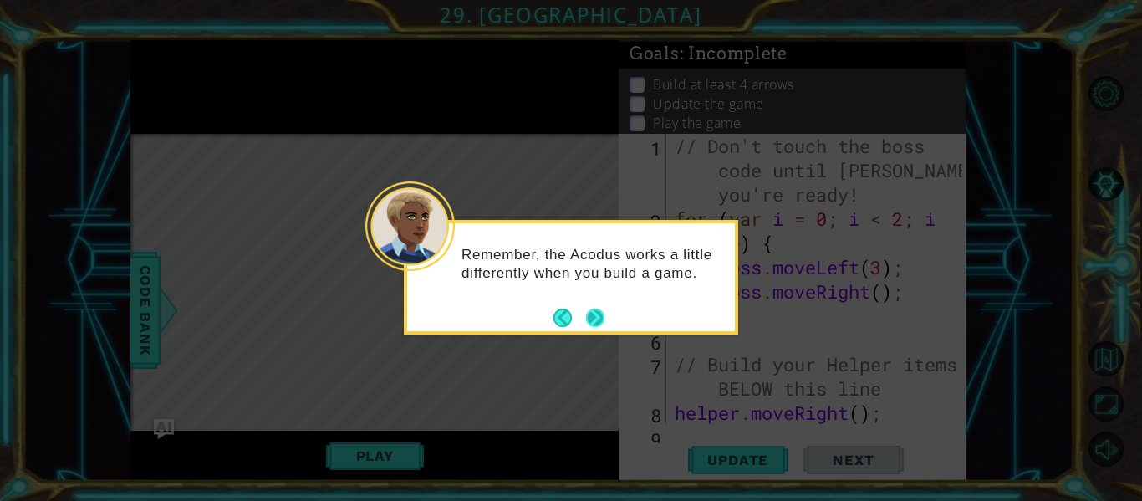
click at [586, 312] on button "Next" at bounding box center [595, 318] width 18 height 18
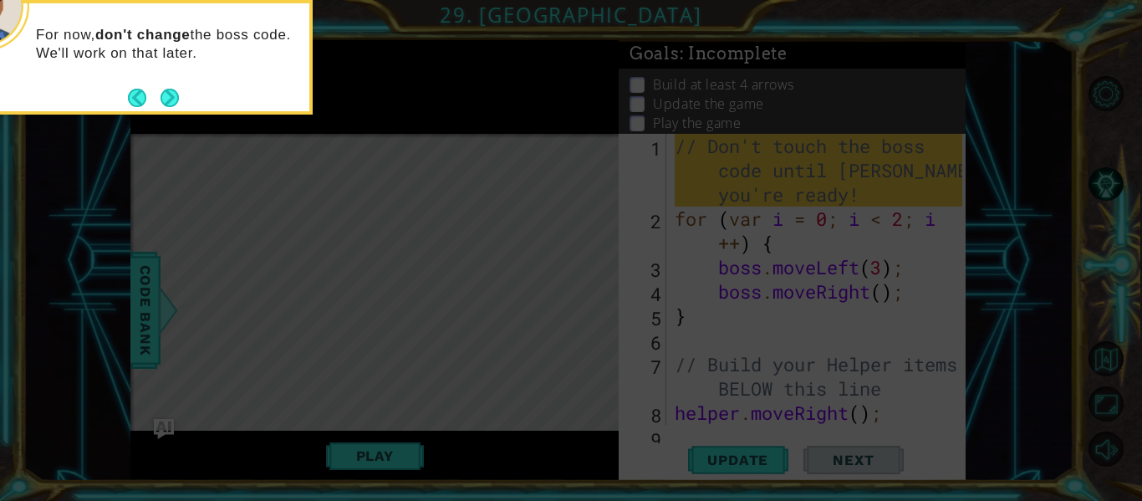
click at [23, 113] on div "For now, don't change the boss code. We'll work on that later." at bounding box center [145, 57] width 335 height 115
click at [179, 102] on button "Next" at bounding box center [170, 98] width 18 height 18
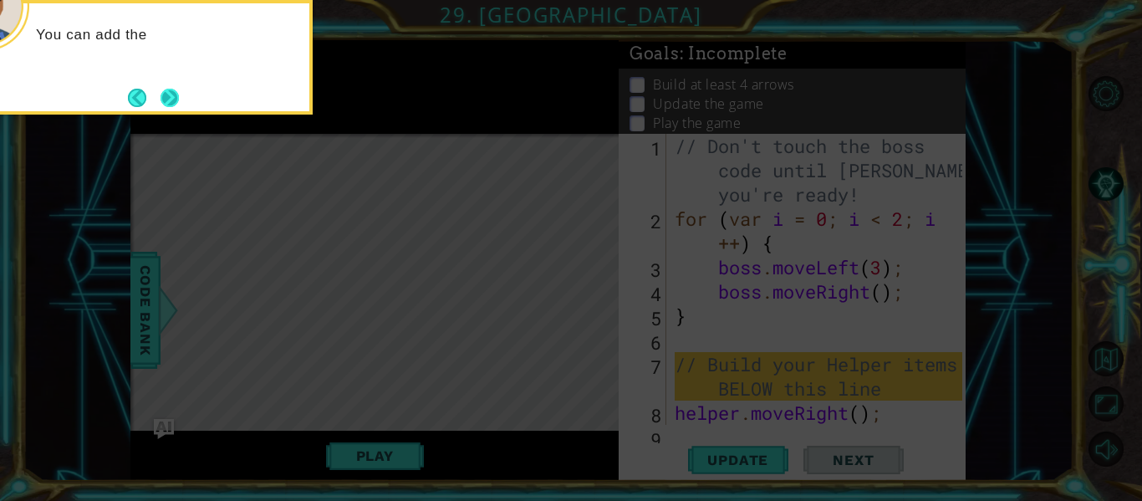
click at [179, 104] on button "Next" at bounding box center [170, 98] width 18 height 18
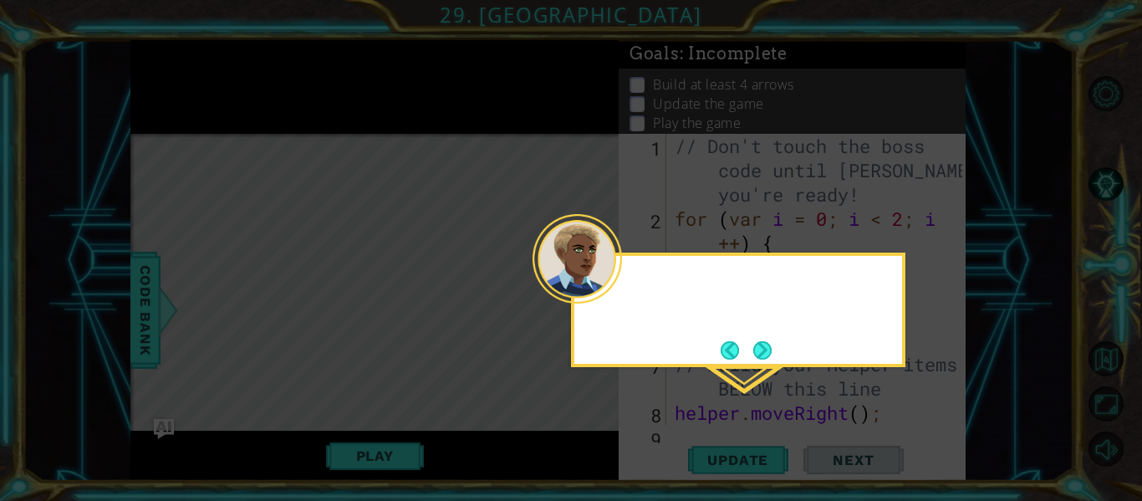
click at [177, 100] on icon at bounding box center [571, 250] width 1142 height 501
click at [772, 352] on button "Next" at bounding box center [763, 350] width 18 height 18
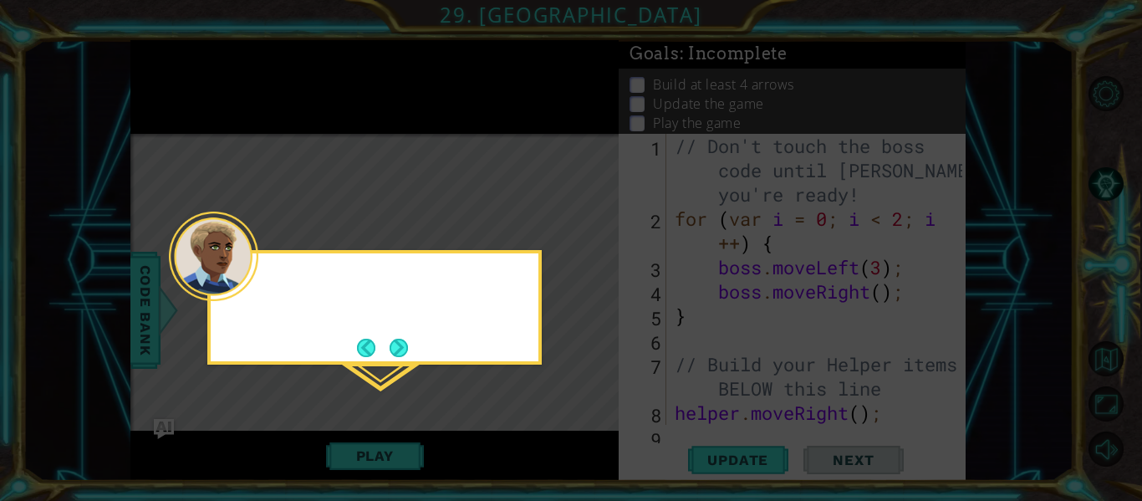
click at [762, 357] on icon at bounding box center [571, 250] width 1142 height 501
click at [391, 349] on button "Next" at bounding box center [399, 347] width 19 height 19
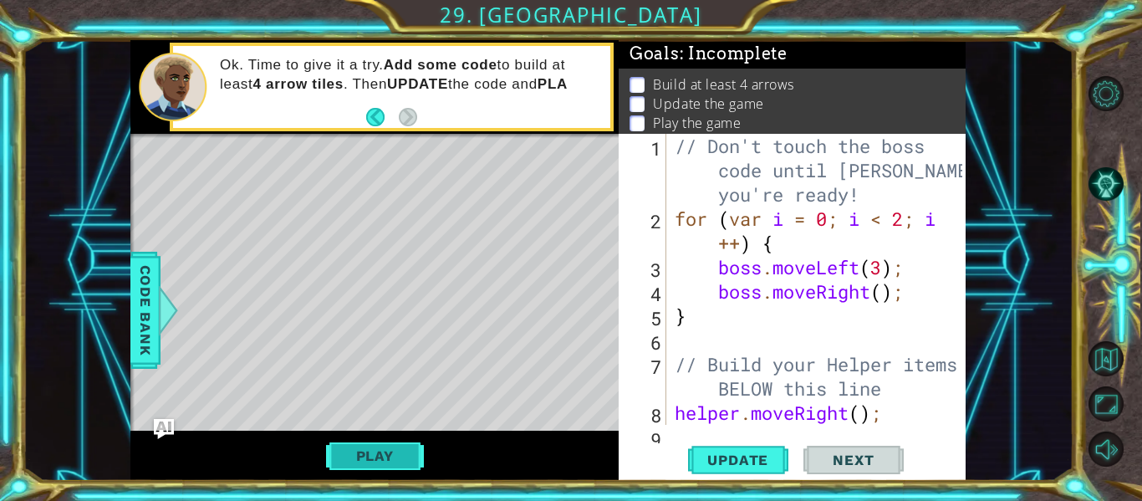
click at [404, 457] on button "Play" at bounding box center [375, 456] width 98 height 32
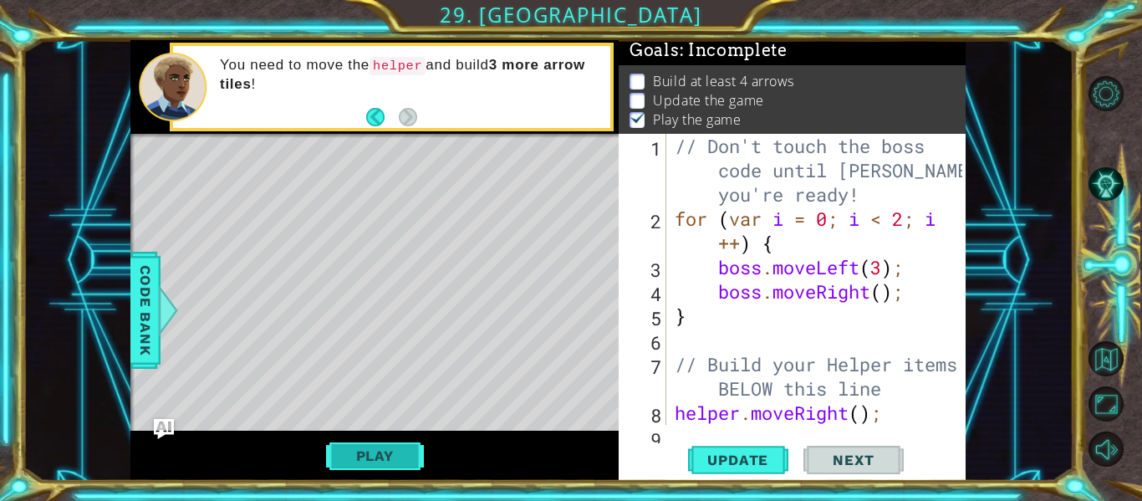
scroll to position [73, 0]
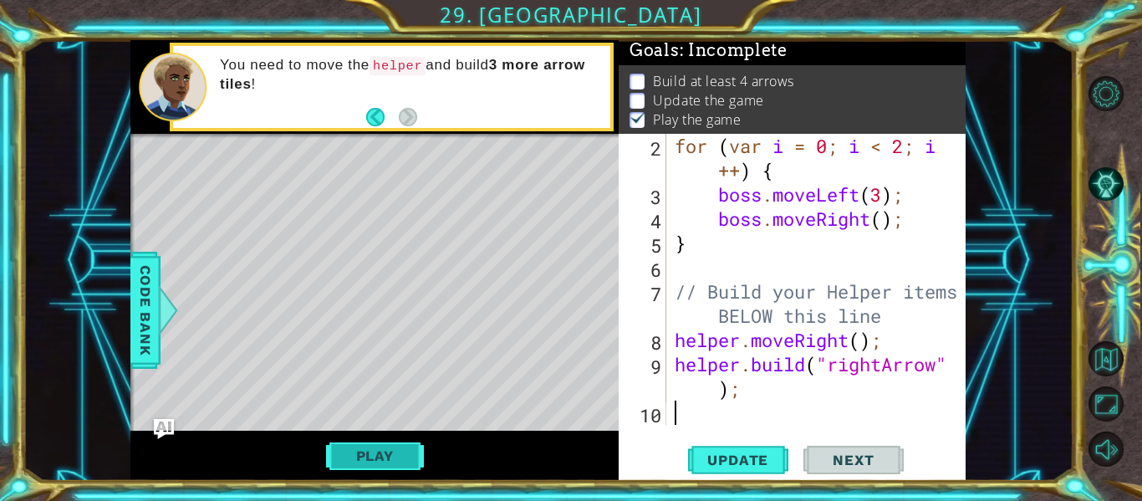
click at [337, 463] on button "Play" at bounding box center [375, 456] width 98 height 32
click at [709, 449] on button "Update" at bounding box center [738, 460] width 100 height 34
click at [404, 452] on button "Play" at bounding box center [375, 456] width 98 height 32
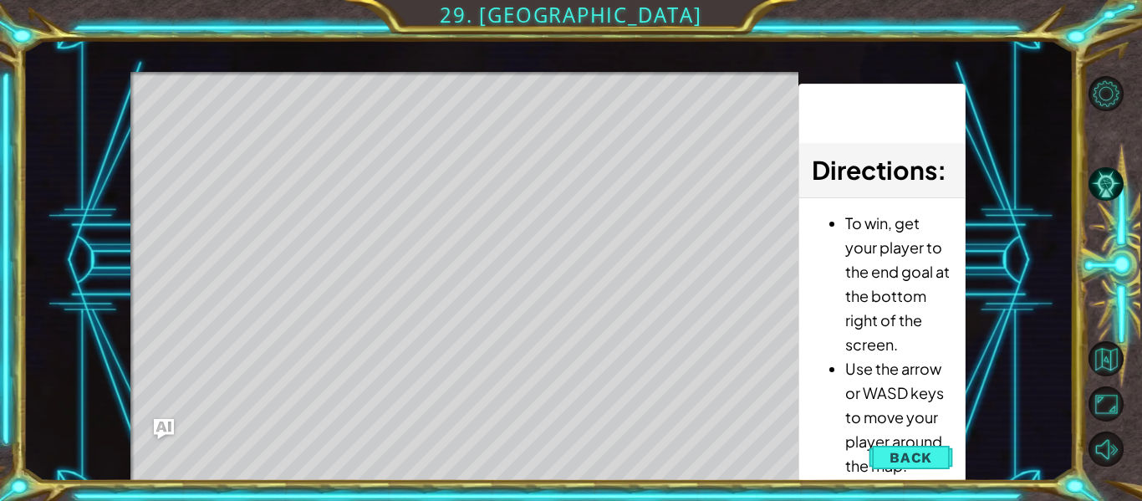
scroll to position [0, 0]
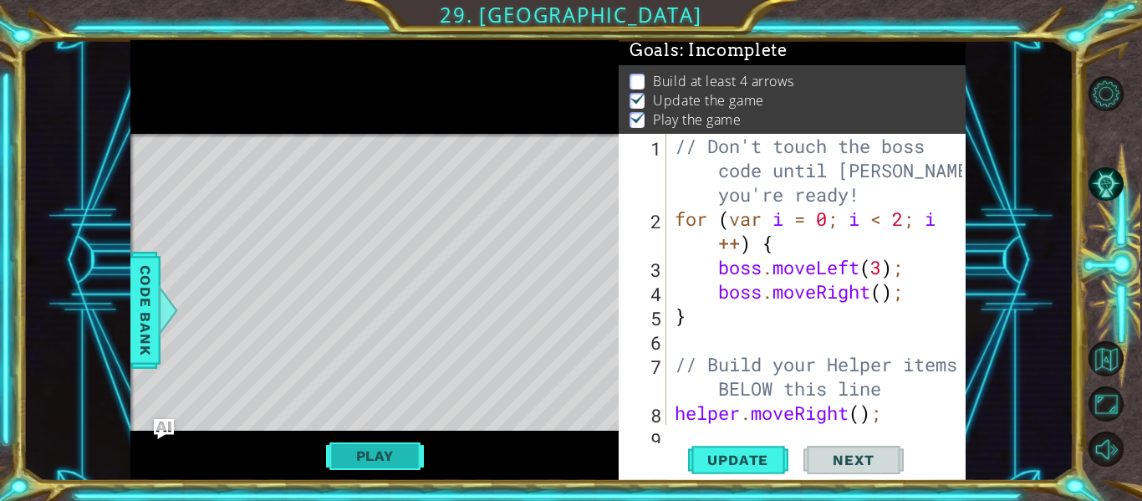
click at [388, 450] on button "Play" at bounding box center [375, 456] width 98 height 32
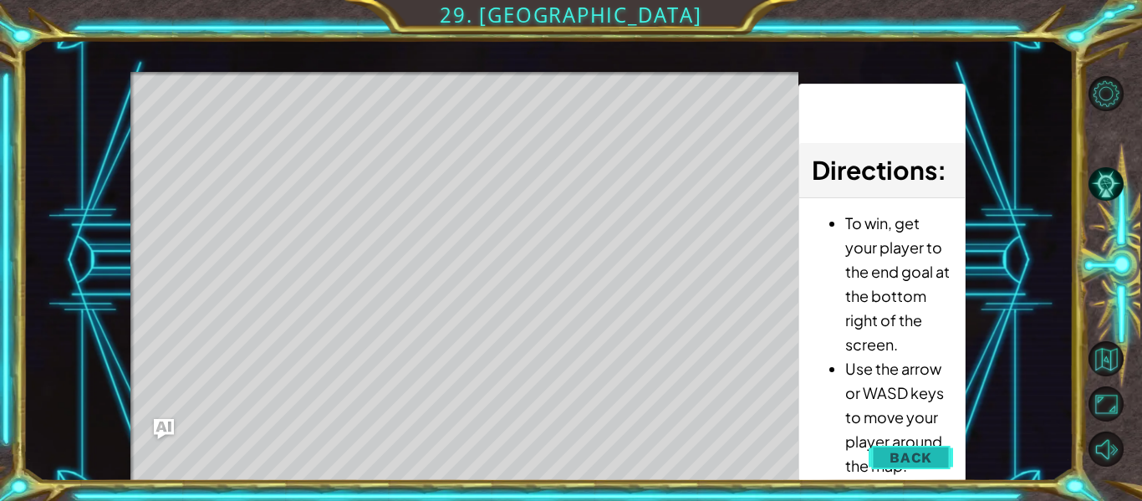
click at [922, 462] on span "Back" at bounding box center [911, 457] width 43 height 17
